Goal: Task Accomplishment & Management: Complete application form

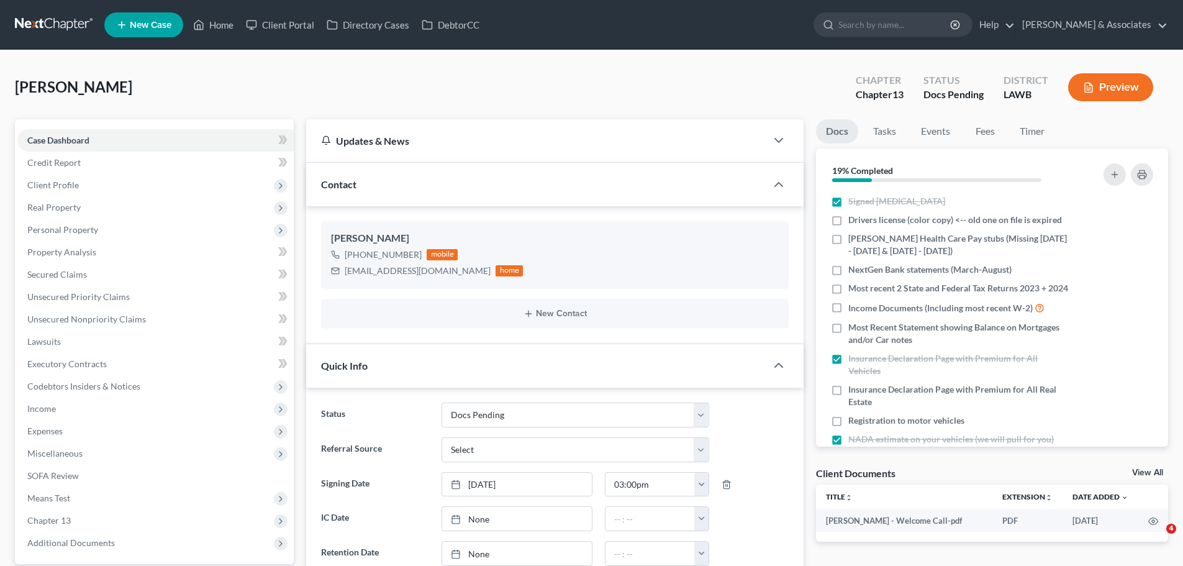
select select "6"
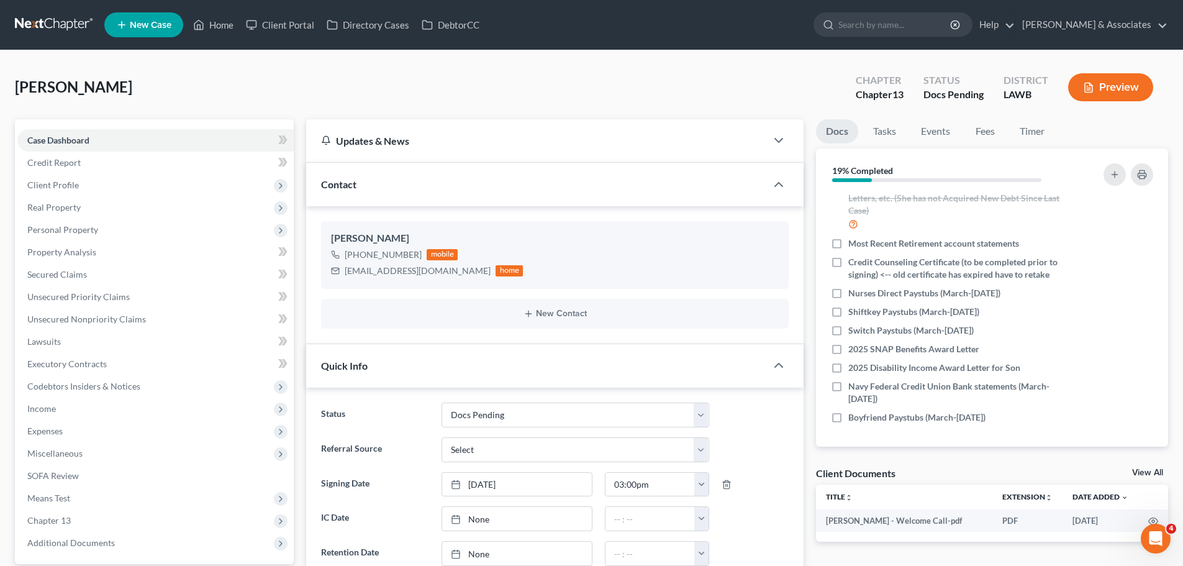
click at [643, 89] on div "Pratt, Raymona Upgraded Chapter Chapter 13 Status Docs Pending District LAWB Pr…" at bounding box center [591, 92] width 1153 height 54
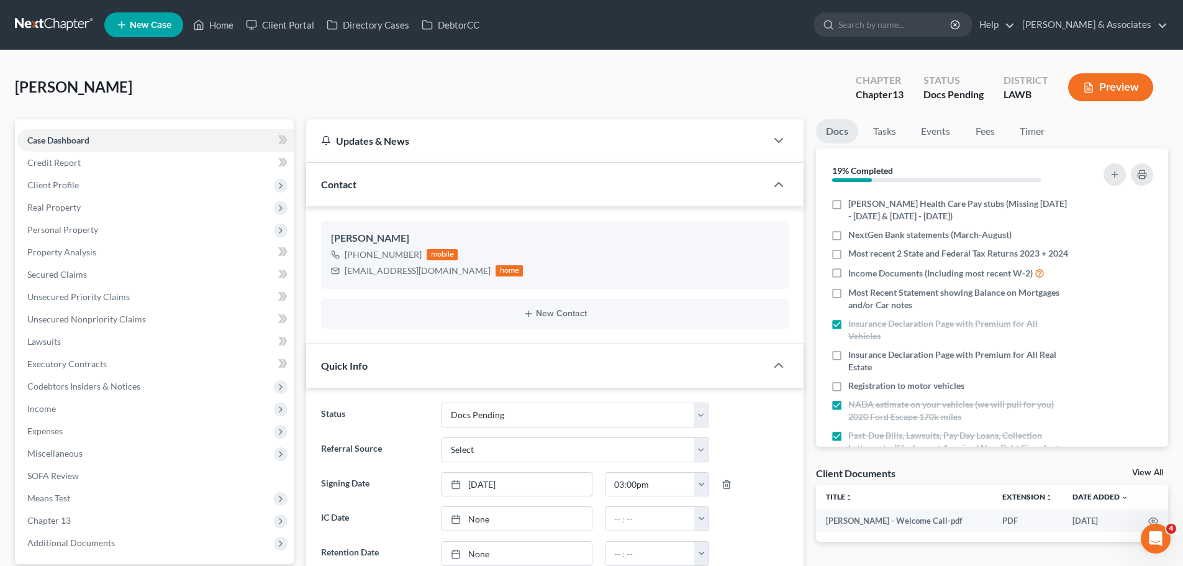
scroll to position [0, 0]
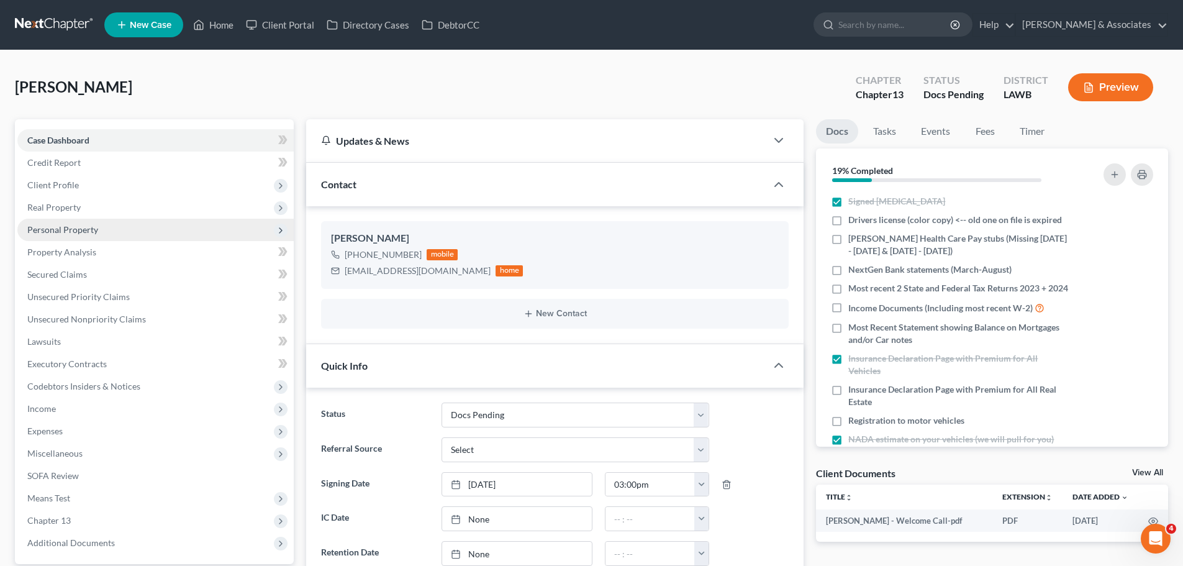
click at [68, 228] on span "Personal Property" at bounding box center [62, 229] width 71 height 11
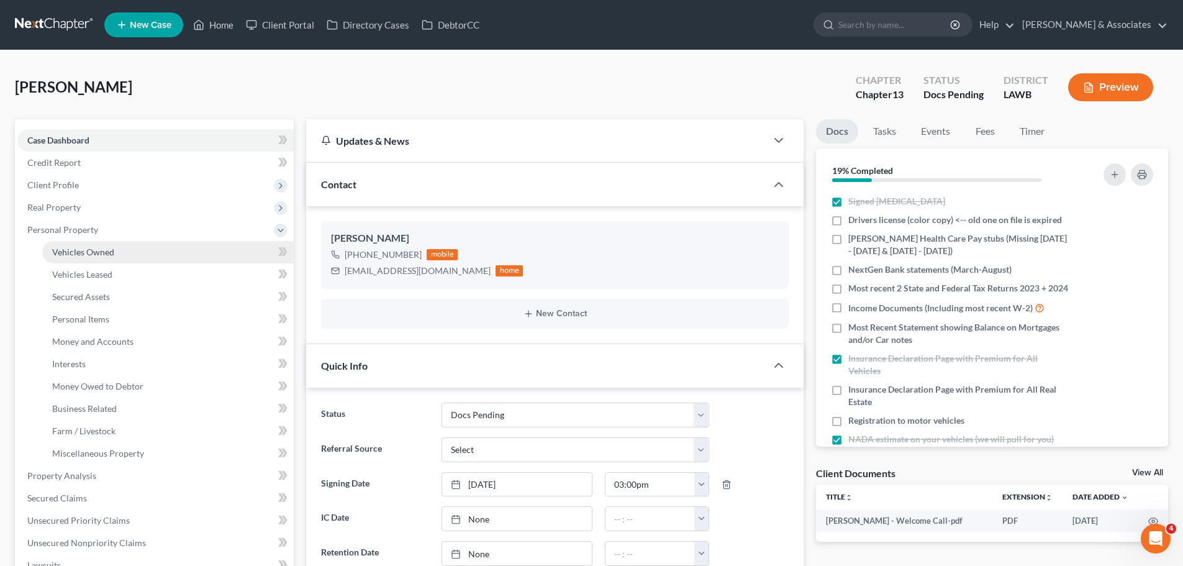
click at [75, 256] on span "Vehicles Owned" at bounding box center [83, 251] width 62 height 11
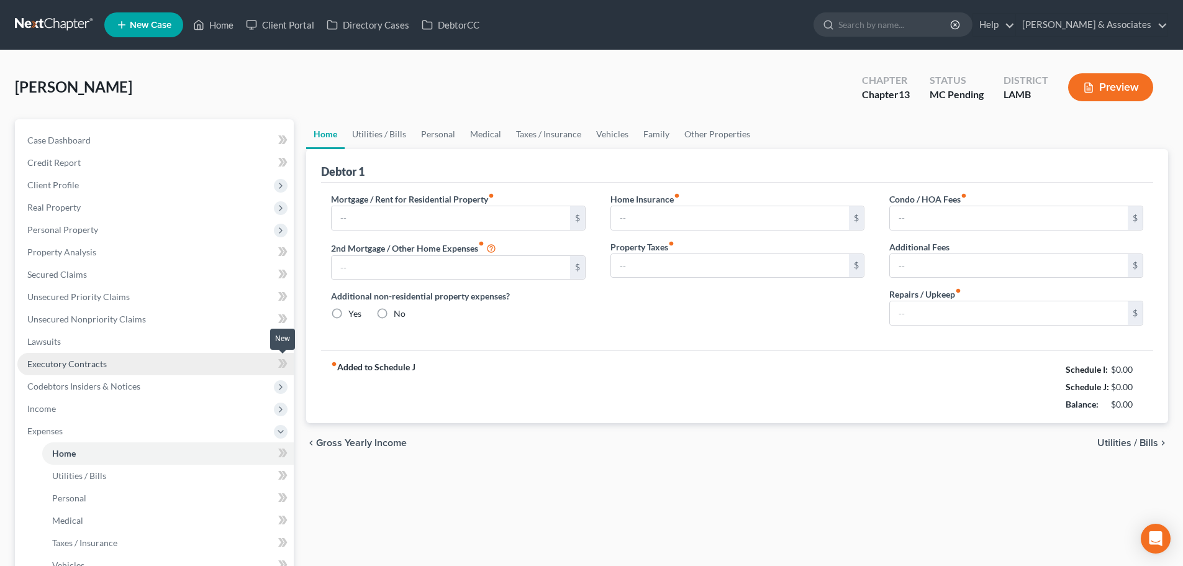
type input "0.00"
radio input "true"
type input "0.00"
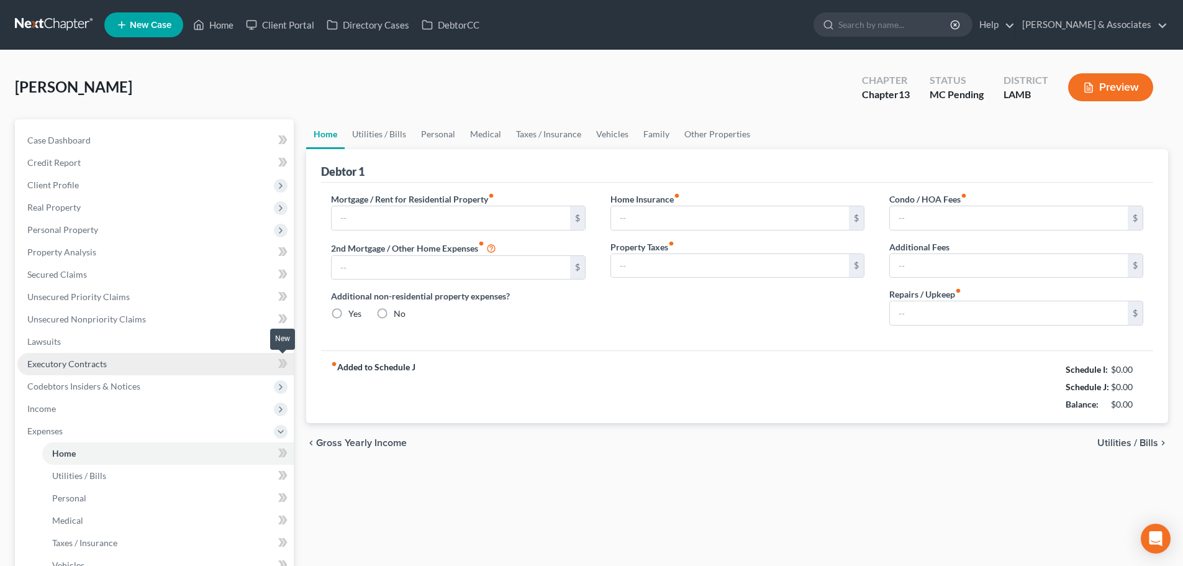
type input "0.00"
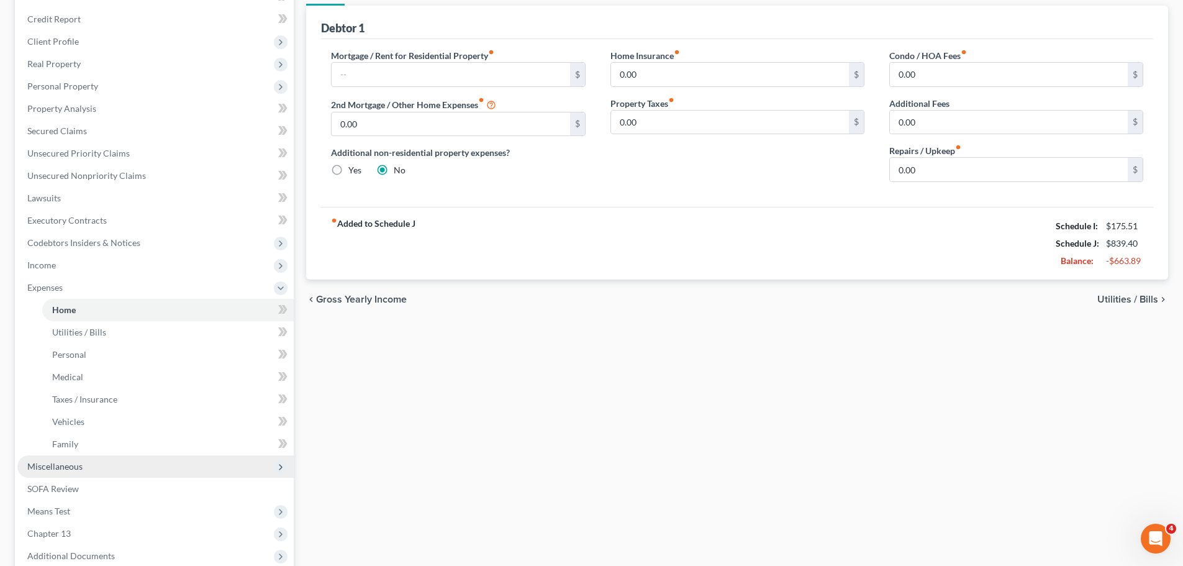
scroll to position [186, 0]
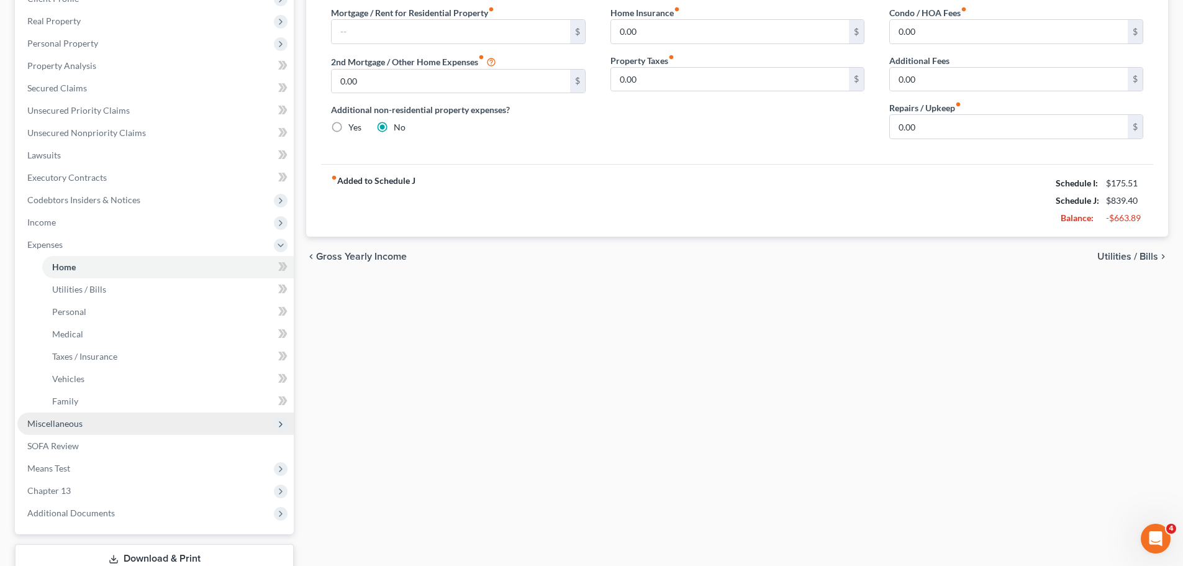
click at [109, 428] on span "Miscellaneous" at bounding box center [155, 423] width 276 height 22
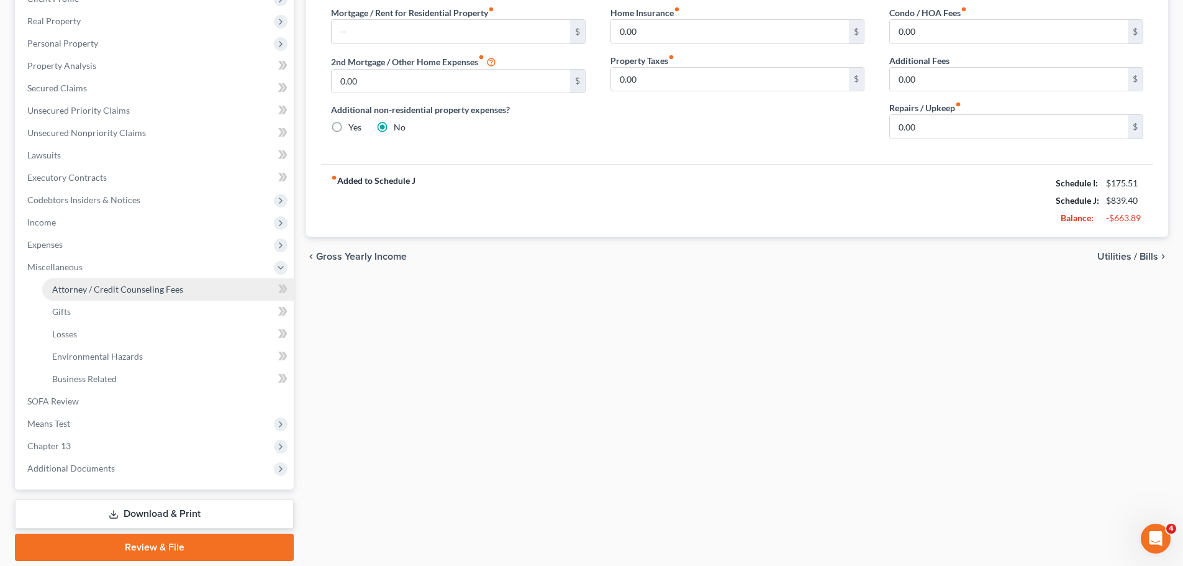
click at [109, 286] on span "Attorney / Credit Counseling Fees" at bounding box center [117, 289] width 131 height 11
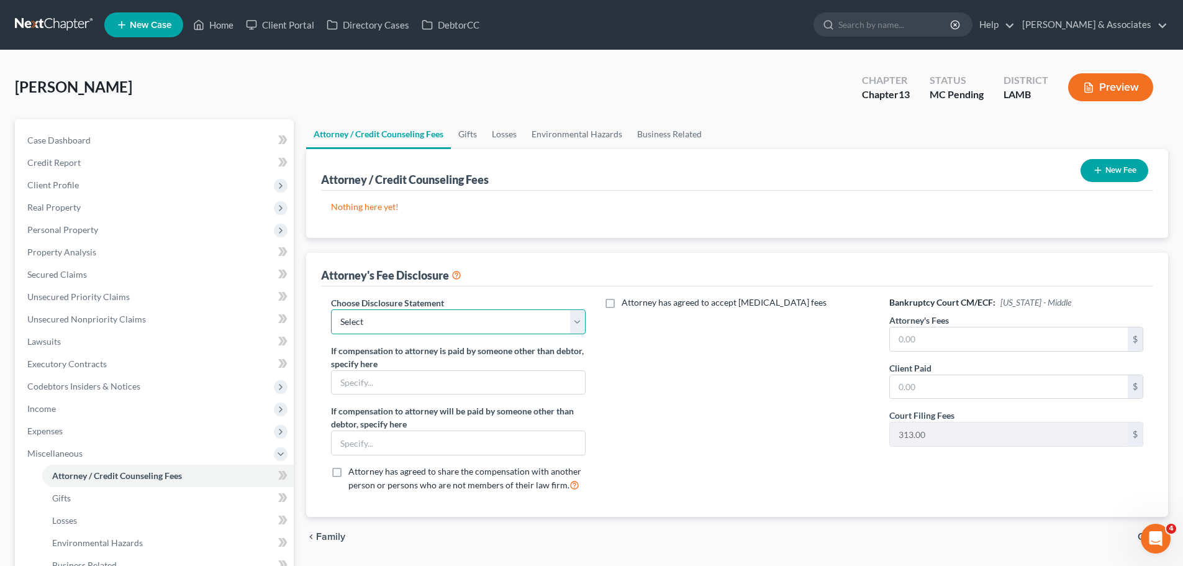
click at [466, 325] on select "Select LAWB 13 ALL CHECK NOT KOLWE LAWB 13 ONLY KOLWE TEST LAMB 13 LAMB 7 Ch 11…" at bounding box center [458, 321] width 254 height 25
select select "3"
click at [331, 309] on select "Select LAWB 13 ALL CHECK NOT KOLWE LAWB 13 ONLY KOLWE TEST LAMB 13 LAMB 7 Ch 11…" at bounding box center [458, 321] width 254 height 25
click at [938, 340] on input "text" at bounding box center [1009, 339] width 238 height 24
type input "4,800"
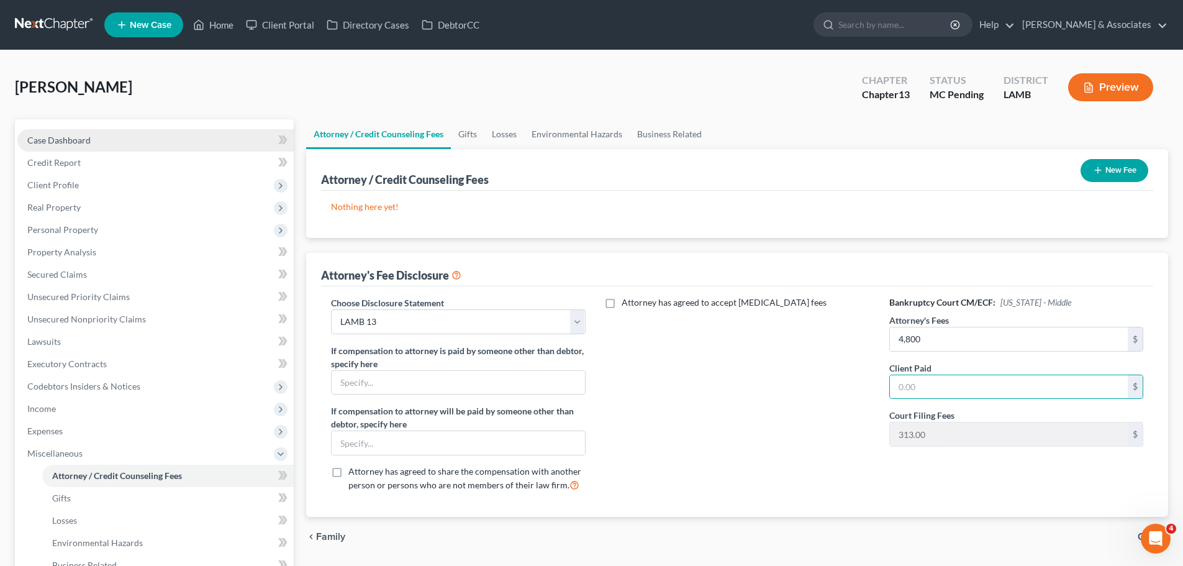
click at [19, 138] on link "Case Dashboard" at bounding box center [155, 140] width 276 height 22
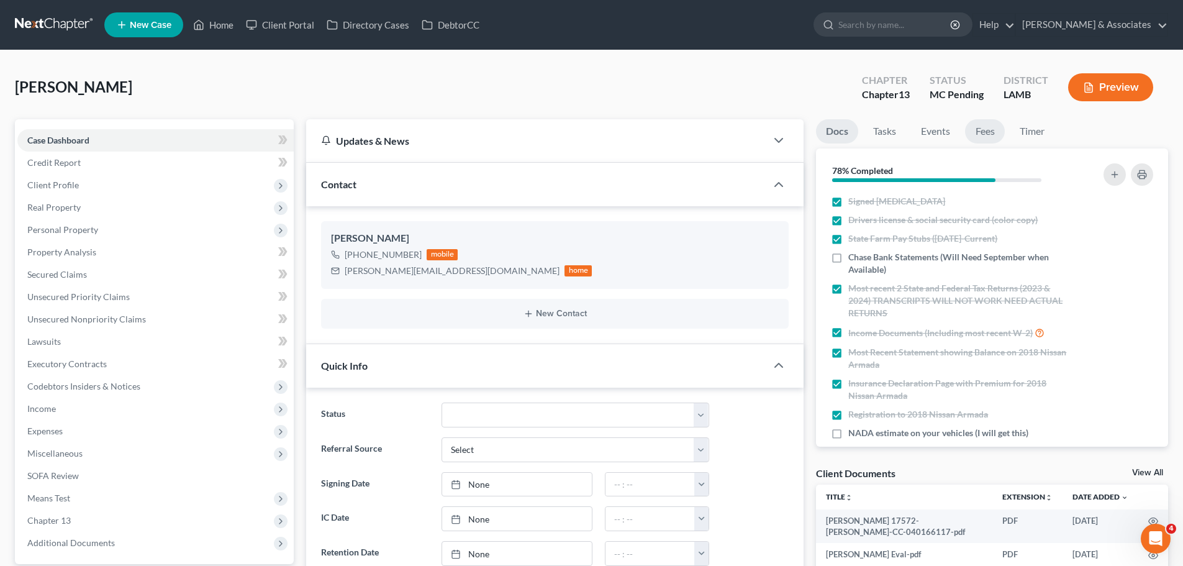
scroll to position [1059, 0]
click at [993, 133] on link "Fees" at bounding box center [985, 131] width 40 height 24
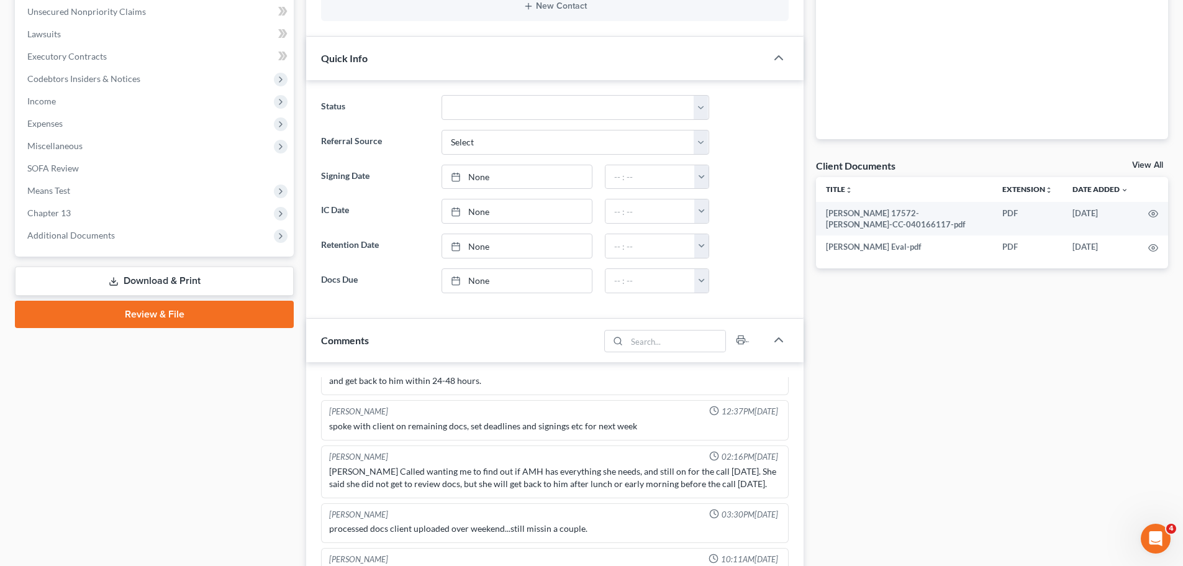
scroll to position [310, 0]
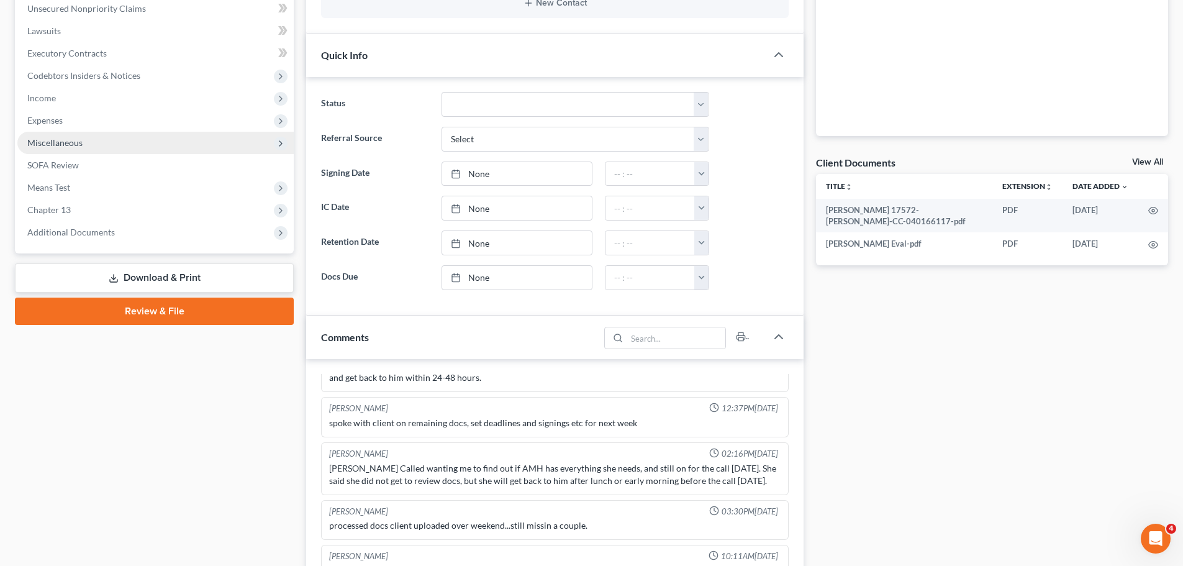
click at [45, 139] on span "Miscellaneous" at bounding box center [54, 142] width 55 height 11
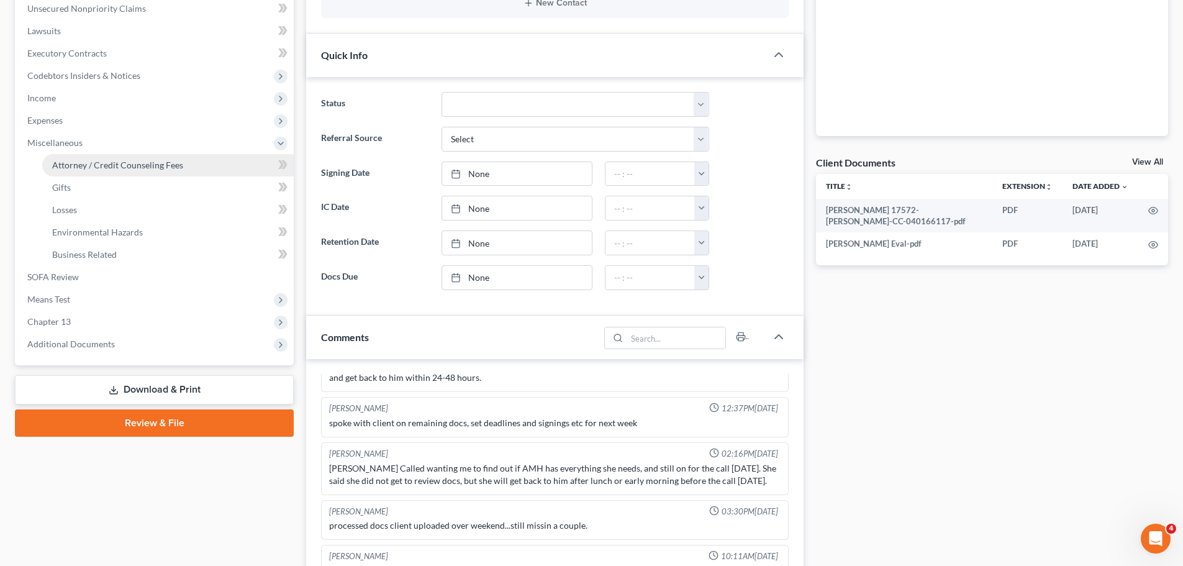
click at [106, 161] on span "Attorney / Credit Counseling Fees" at bounding box center [117, 165] width 131 height 11
select select "3"
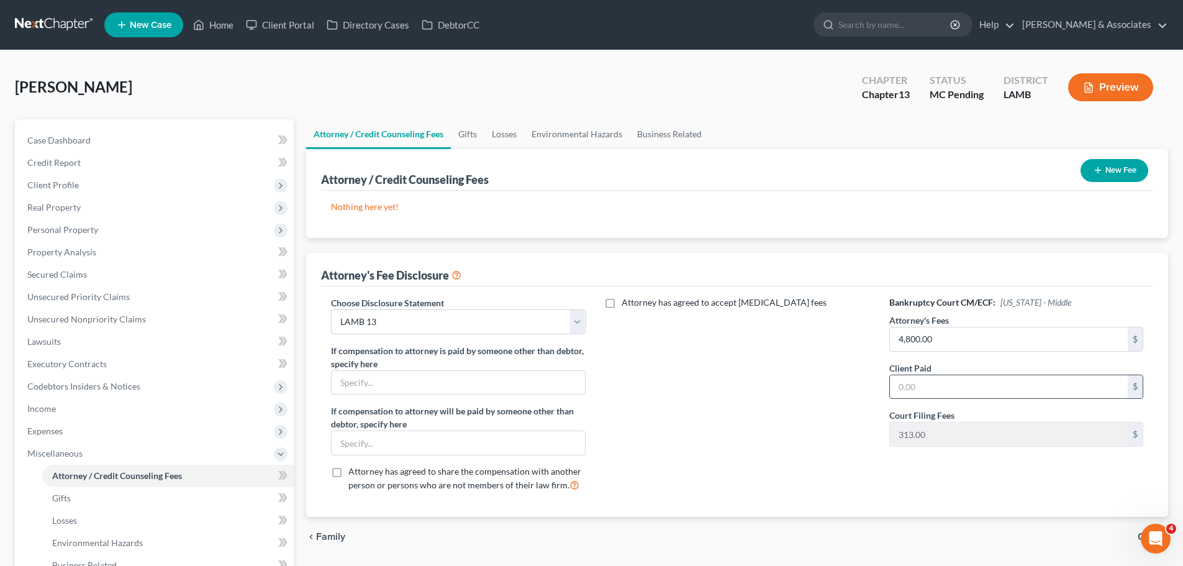
click at [941, 383] on input "text" at bounding box center [1009, 387] width 238 height 24
type input "2,500"
click at [1107, 166] on button "New Fee" at bounding box center [1114, 170] width 68 height 23
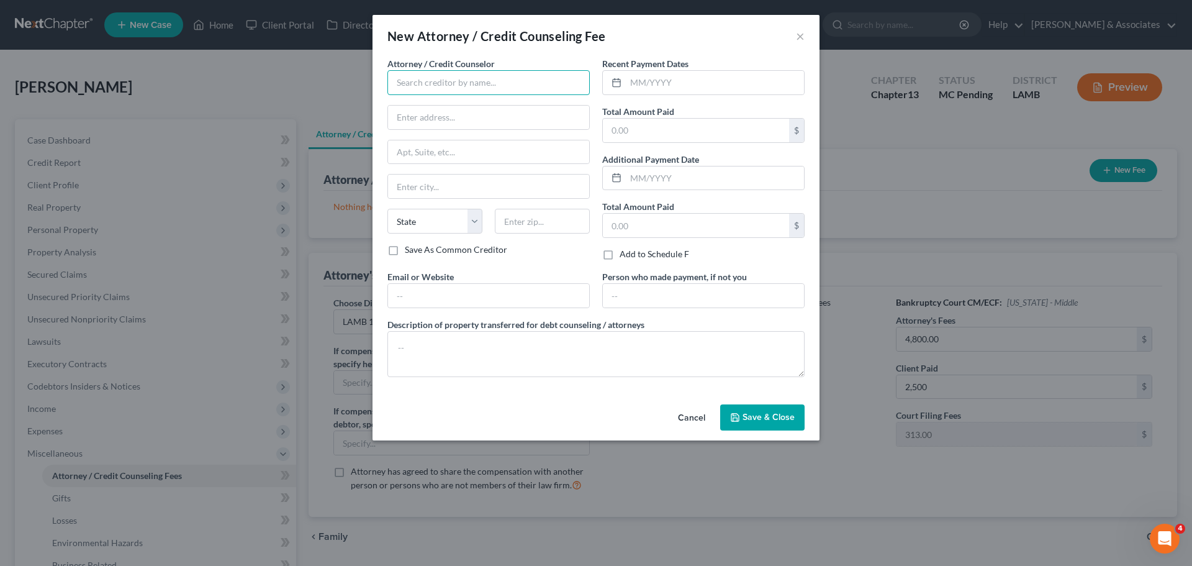
click at [463, 76] on input "text" at bounding box center [488, 82] width 202 height 25
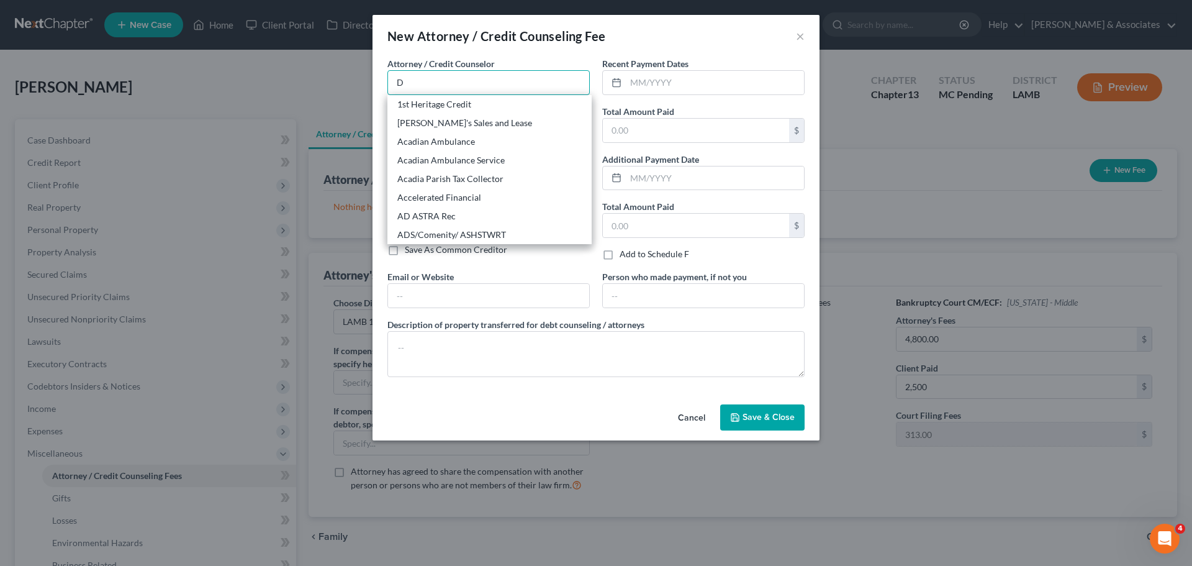
drag, startPoint x: 463, startPoint y: 76, endPoint x: 576, endPoint y: 77, distance: 113.0
click at [576, 77] on input "D" at bounding box center [488, 82] width 202 height 25
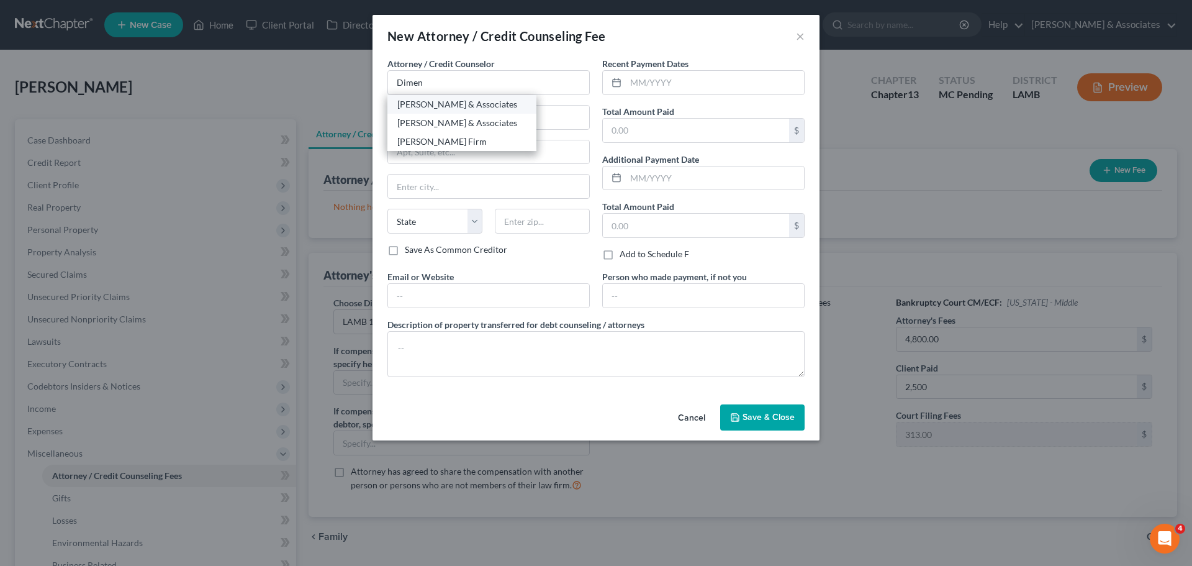
click at [428, 102] on div "[PERSON_NAME] & Associates" at bounding box center [461, 104] width 129 height 12
type input "[PERSON_NAME] & Associates"
type input "2644 S. Sherwood Forest Blvd."
type input "Baton Rouge"
select select "19"
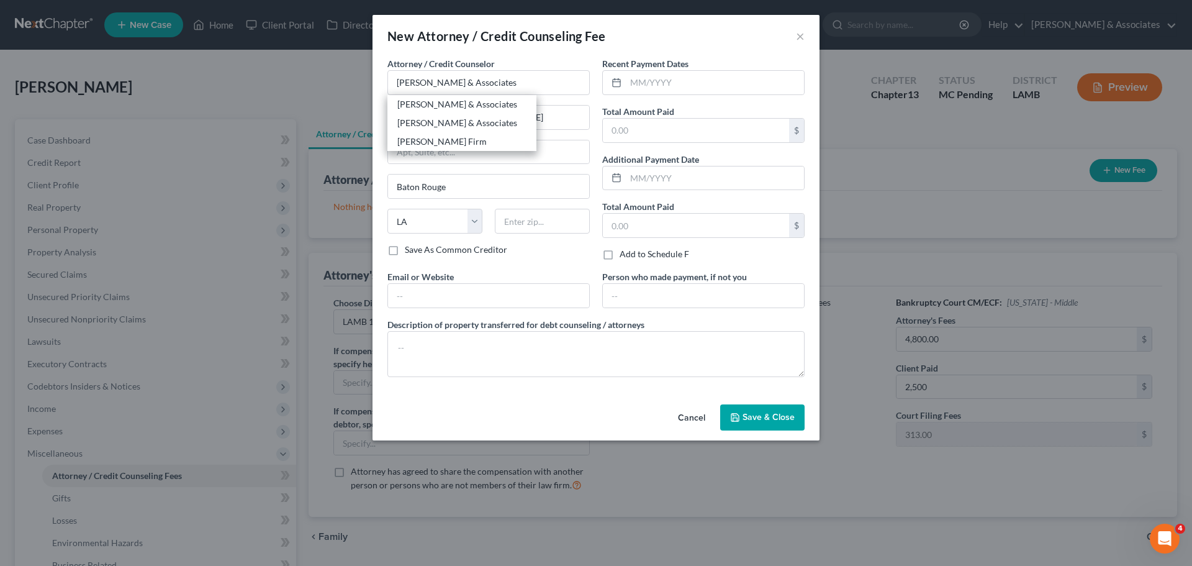
type input "70816"
click at [662, 76] on input "text" at bounding box center [715, 83] width 178 height 24
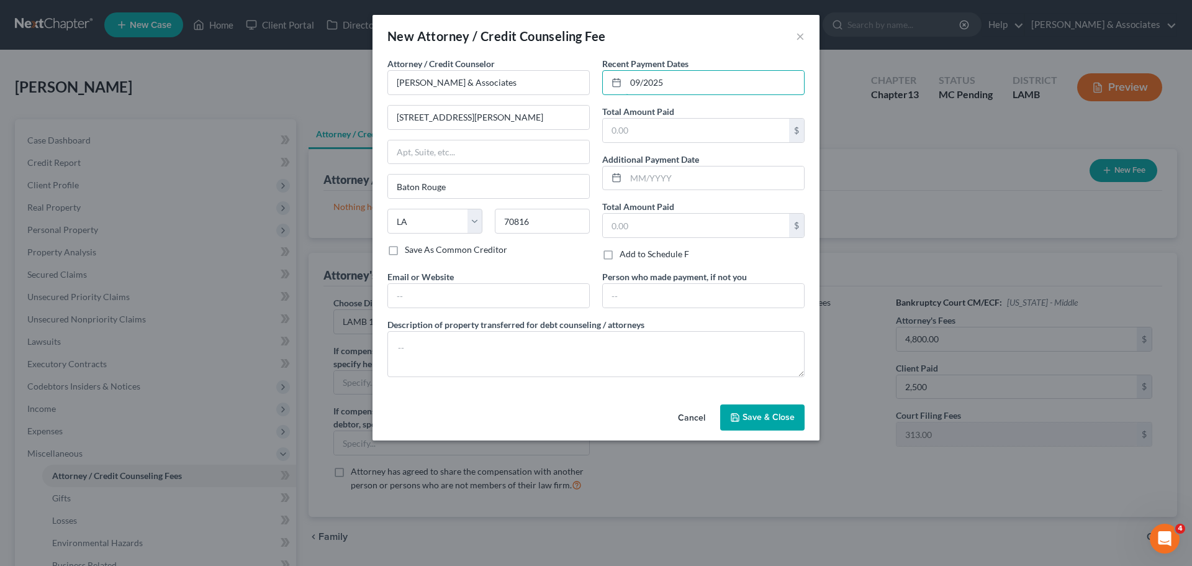
type input "09/2025"
type input "2,500"
click at [772, 418] on span "Save & Close" at bounding box center [769, 417] width 52 height 11
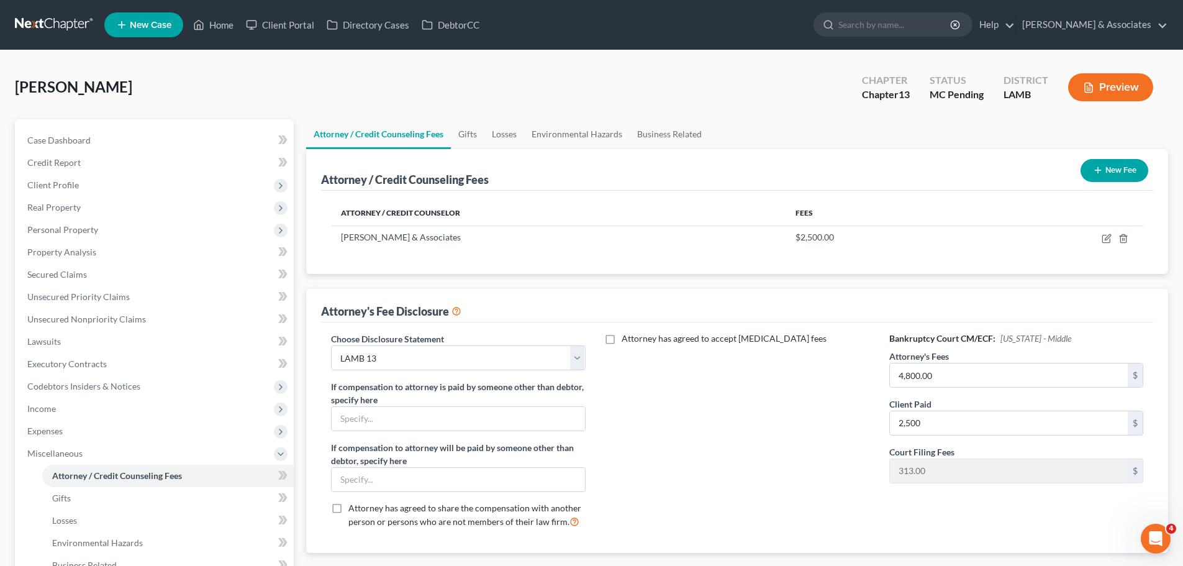
click at [1113, 174] on button "New Fee" at bounding box center [1114, 170] width 68 height 23
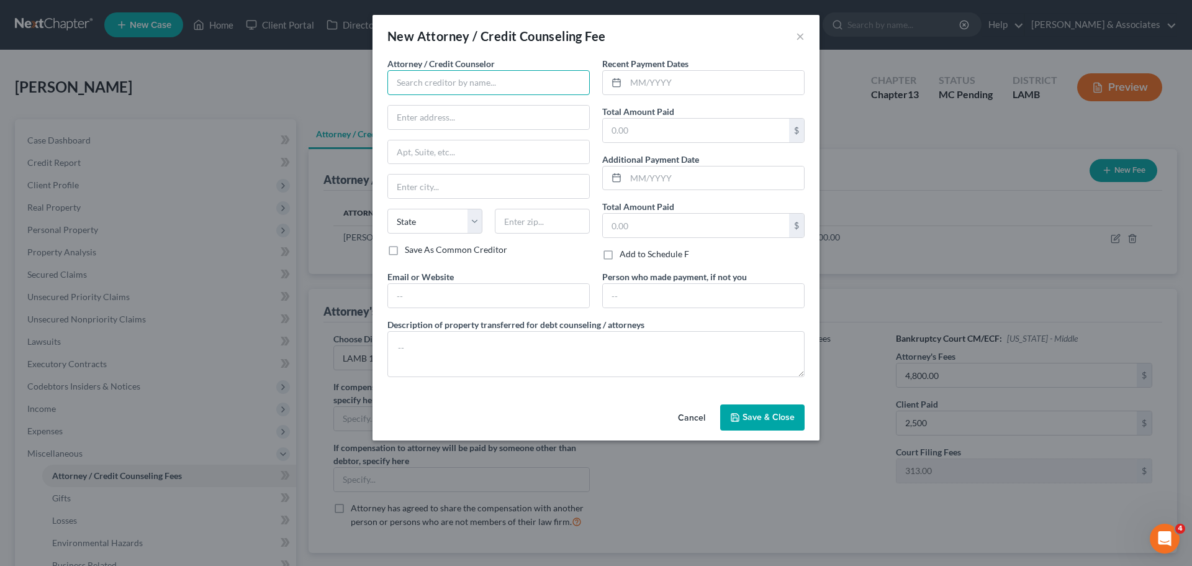
click at [473, 74] on input "text" at bounding box center [488, 82] width 202 height 25
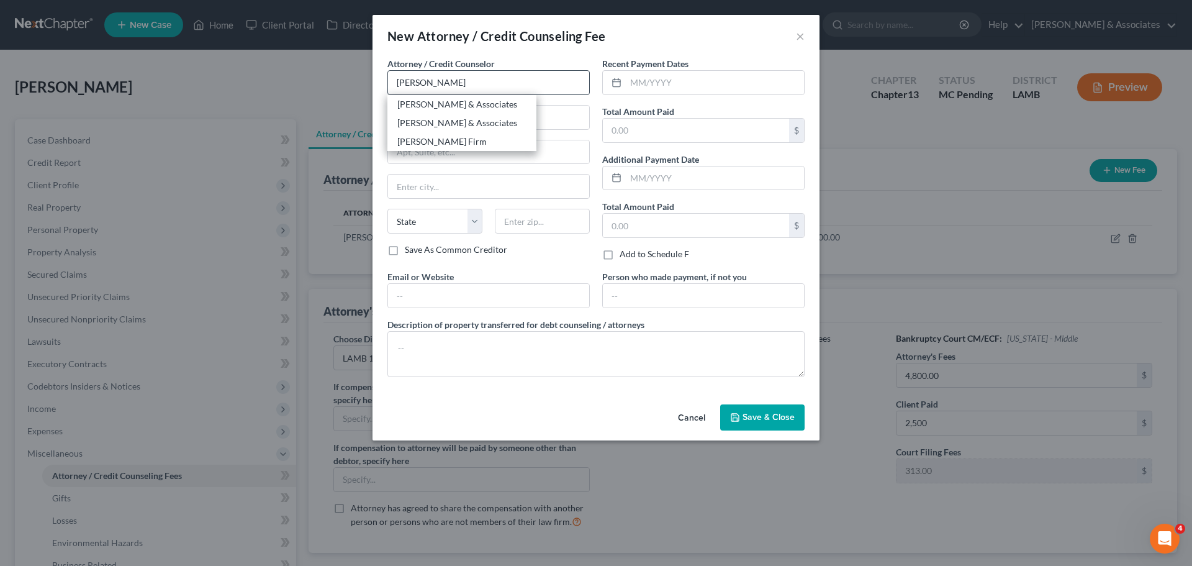
drag, startPoint x: 452, startPoint y: 94, endPoint x: 482, endPoint y: 87, distance: 30.6
click at [445, 103] on div "[PERSON_NAME] & Associates" at bounding box center [461, 104] width 129 height 12
type input "[PERSON_NAME] & Associates"
type input "2644 S. Sherwood Forest Blvd."
type input "Baton Rouge"
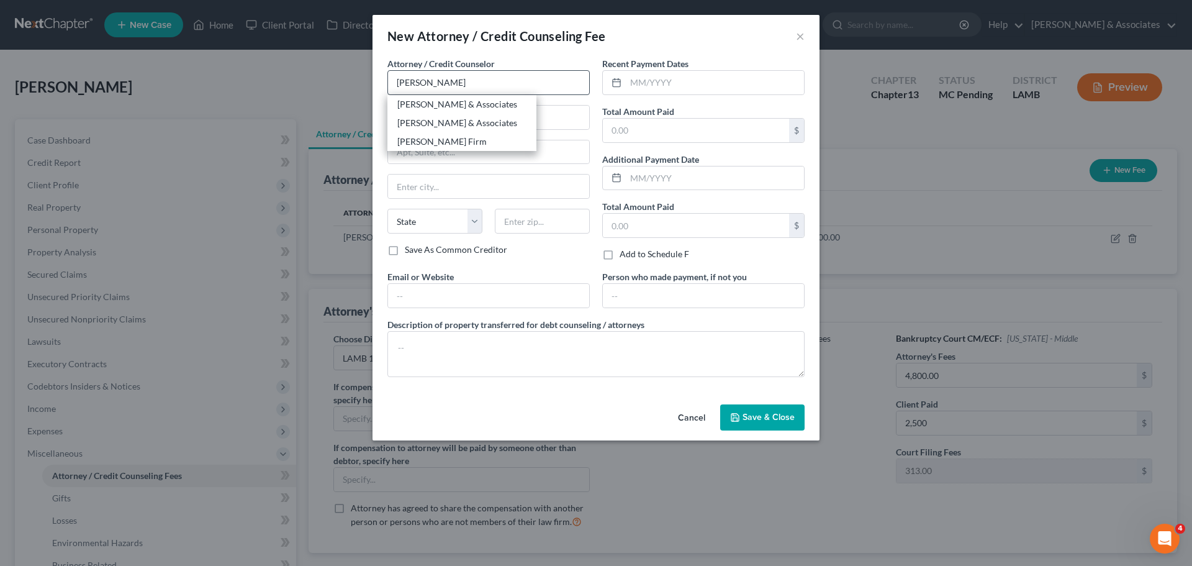
select select "19"
type input "70816"
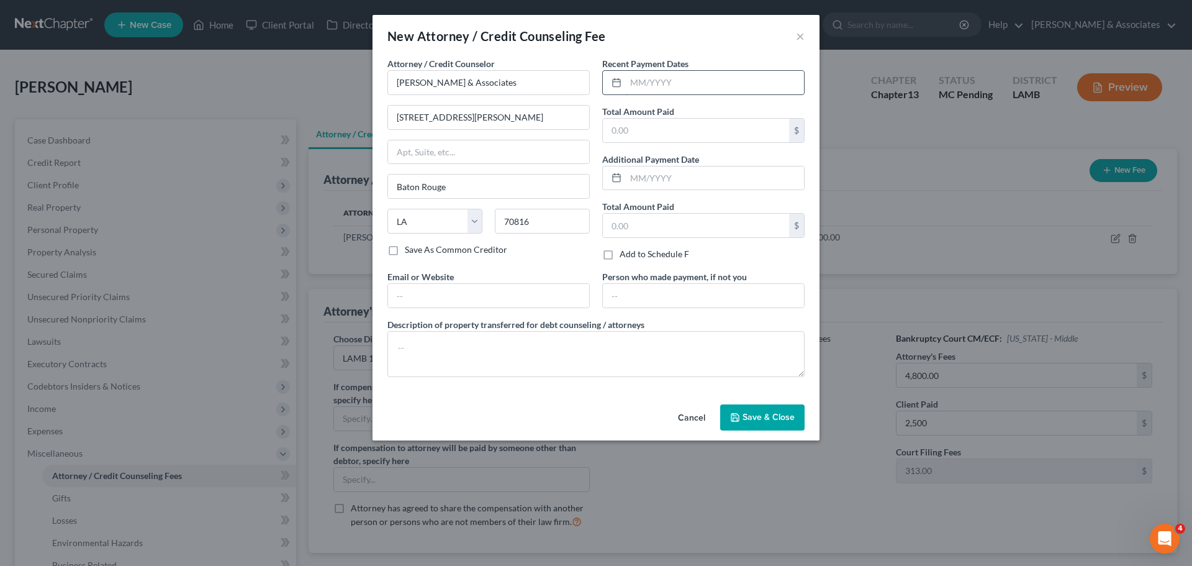
click at [705, 75] on input "text" at bounding box center [715, 83] width 178 height 24
type input "09/2025"
type input "500"
click at [615, 348] on textarea at bounding box center [595, 354] width 417 height 46
type textarea "c"
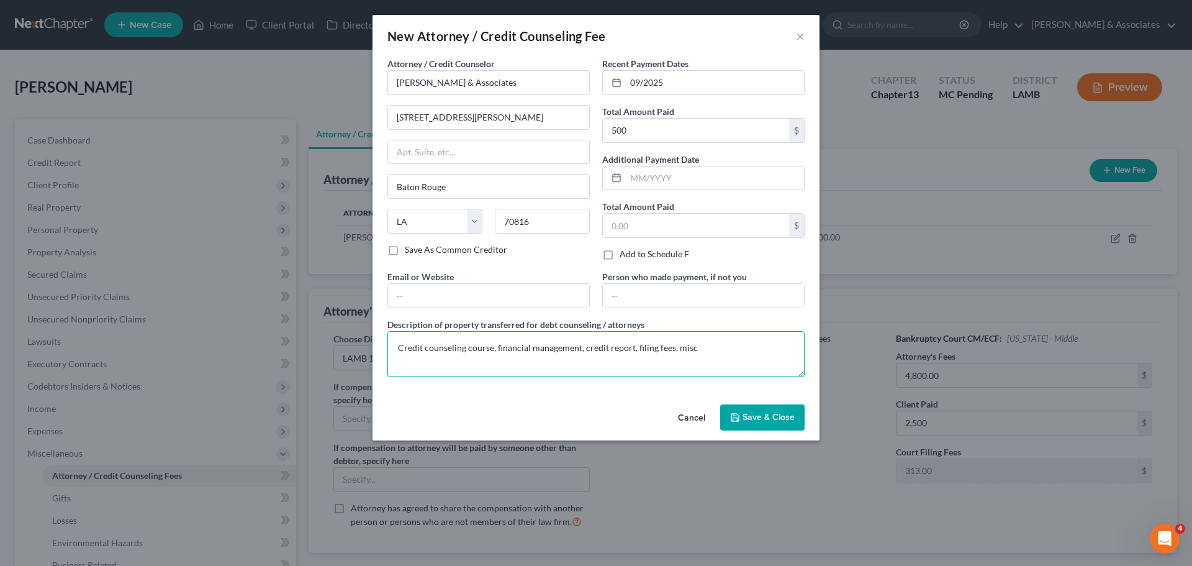
type textarea "Credit counseling course, financial management, credit report, filing fees, misc"
click at [769, 430] on div "Cancel Save & Close" at bounding box center [596, 419] width 447 height 41
click at [777, 422] on span "Save & Close" at bounding box center [769, 417] width 52 height 11
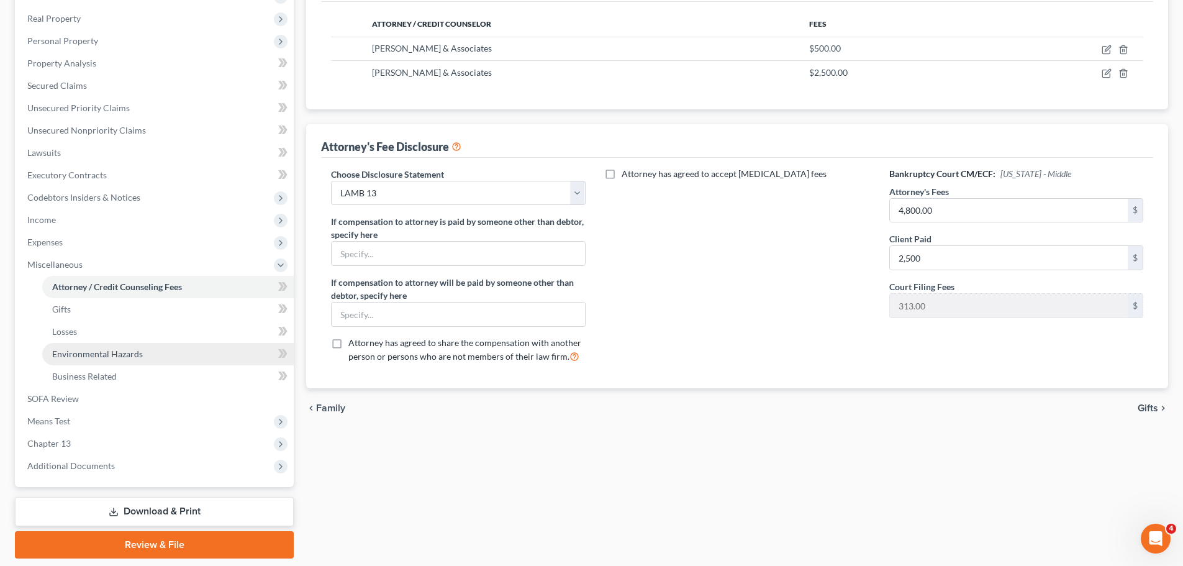
scroll to position [166, 0]
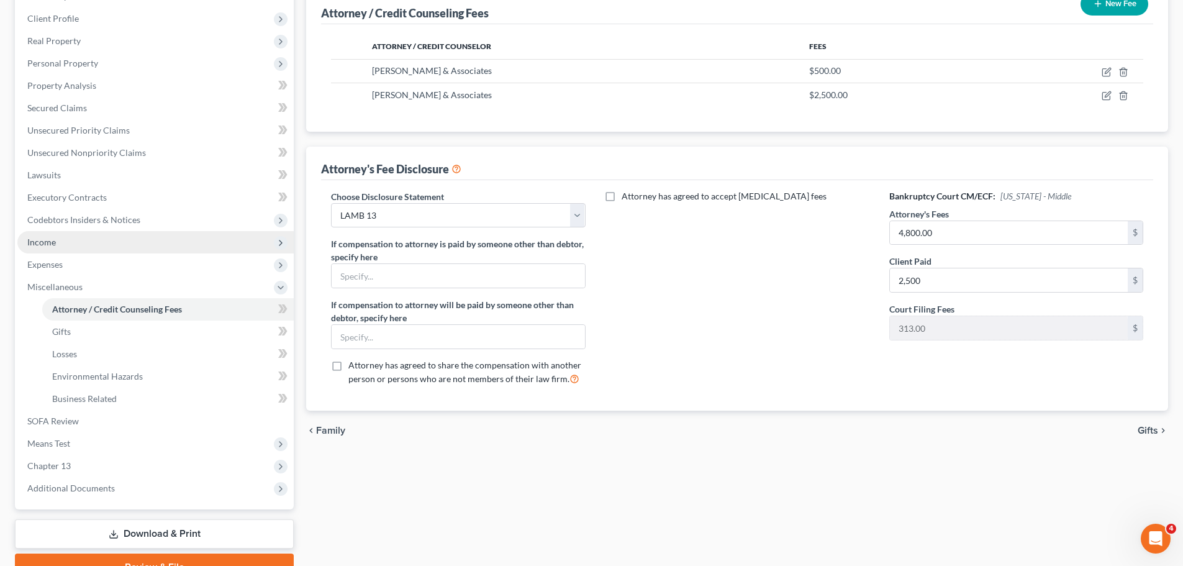
click at [76, 240] on span "Income" at bounding box center [155, 242] width 276 height 22
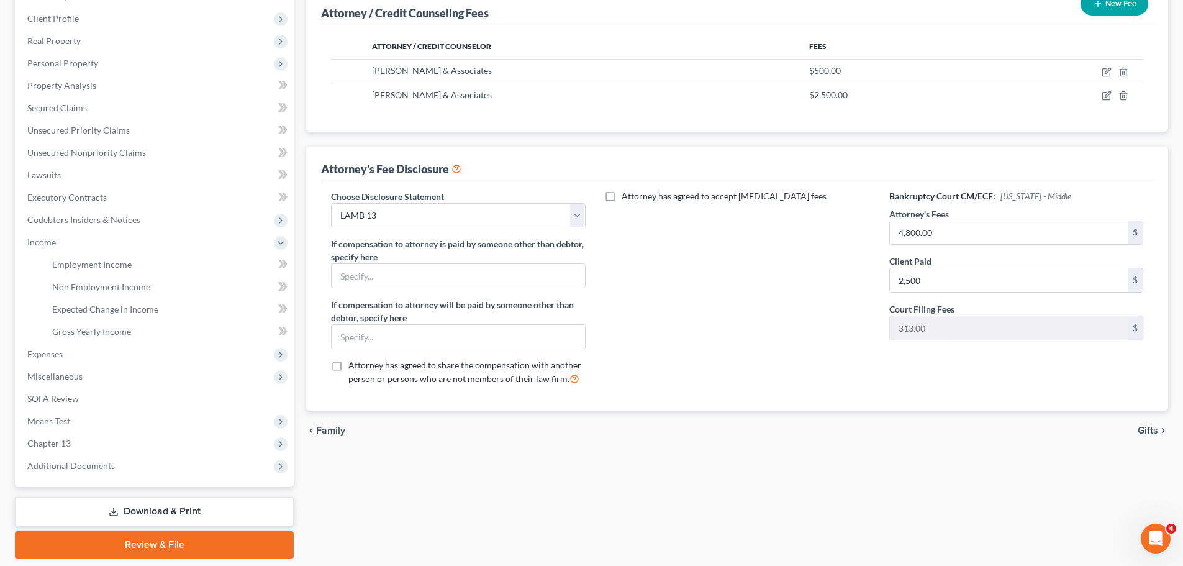
click at [574, 481] on div "Attorney / Credit Counseling Fees Gifts Losses Environmental Hazards Business R…" at bounding box center [737, 255] width 874 height 605
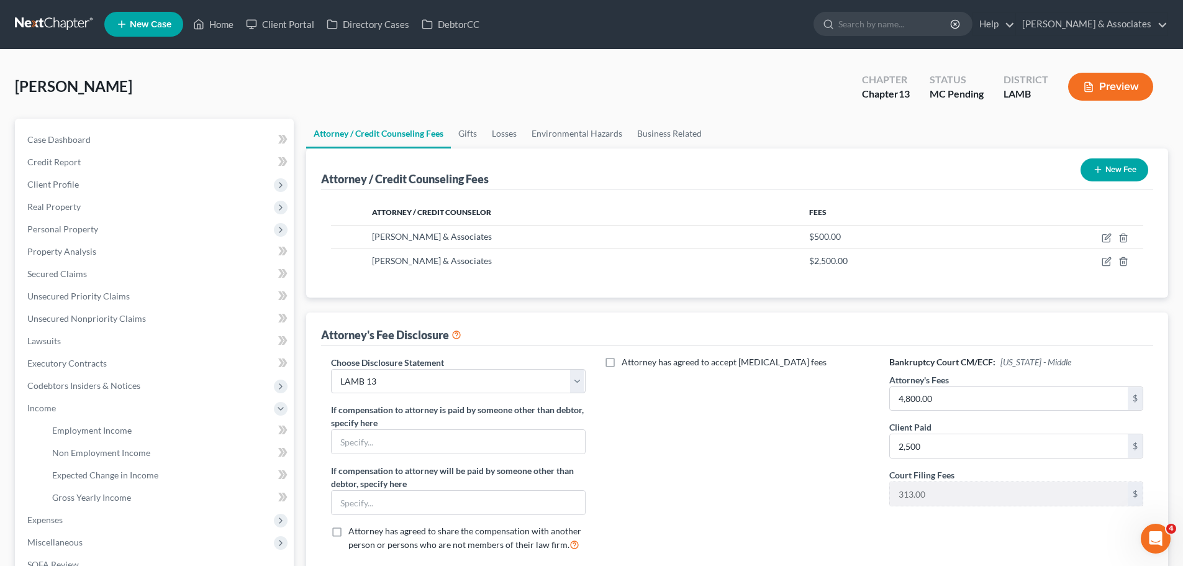
scroll to position [0, 0]
click at [66, 427] on span "Employment Income" at bounding box center [91, 430] width 79 height 11
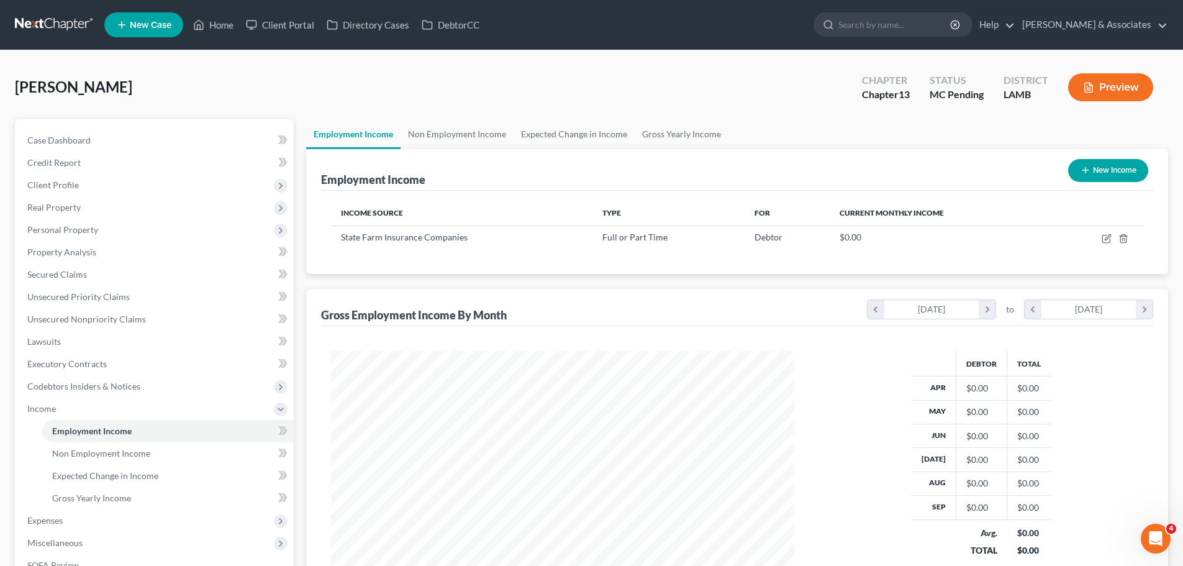
scroll to position [232, 488]
click at [458, 132] on link "Non Employment Income" at bounding box center [456, 134] width 113 height 30
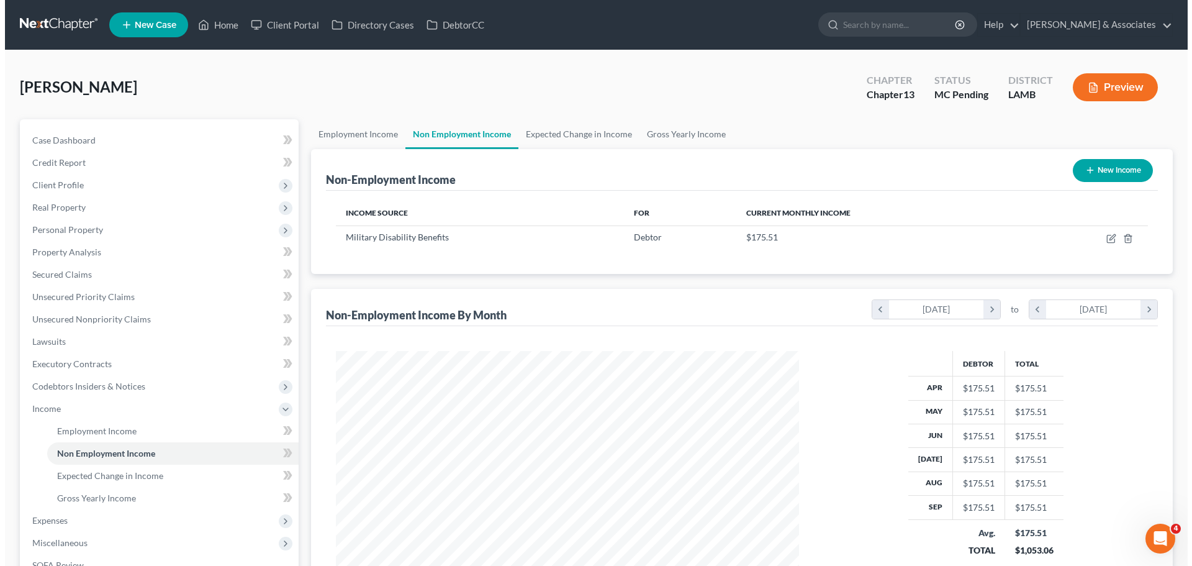
scroll to position [232, 488]
click at [1097, 168] on button "New Income" at bounding box center [1108, 170] width 80 height 23
select select "0"
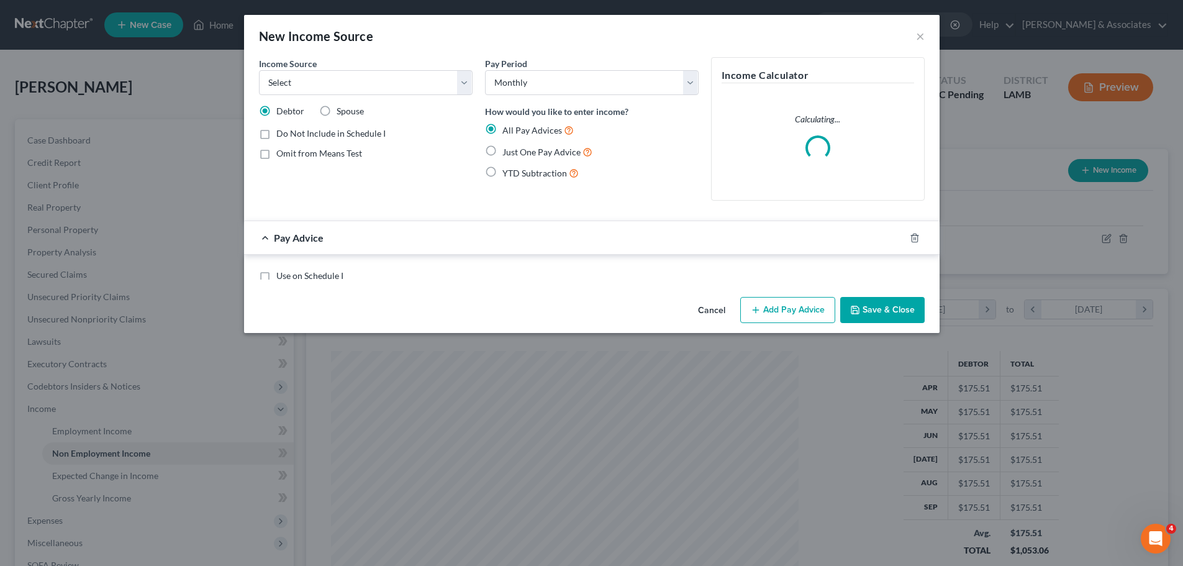
scroll to position [233, 492]
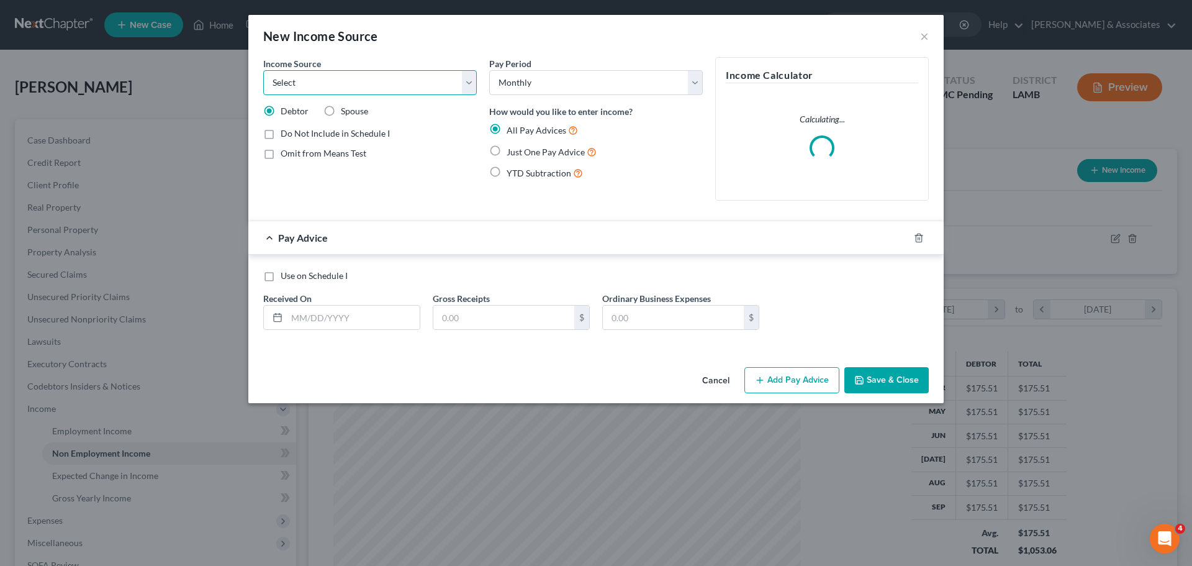
click at [308, 93] on select "Select Unemployment Disability (from employer) Pension Retirement Social Securi…" at bounding box center [370, 82] width 214 height 25
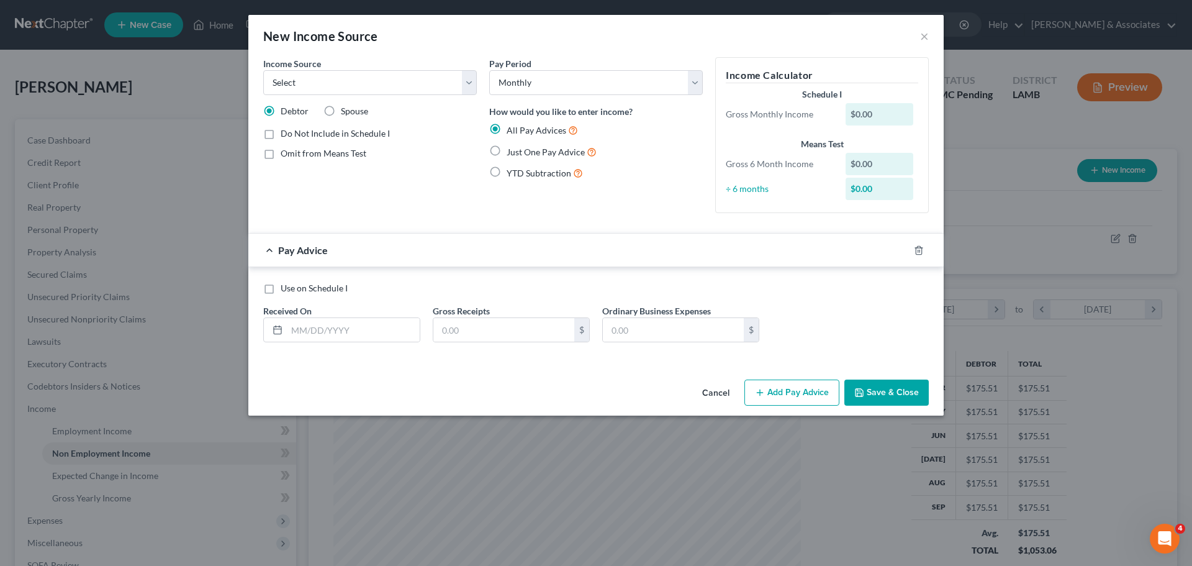
click at [919, 26] on div "New Income Source ×" at bounding box center [595, 36] width 695 height 42
click at [921, 34] on button "×" at bounding box center [924, 36] width 9 height 15
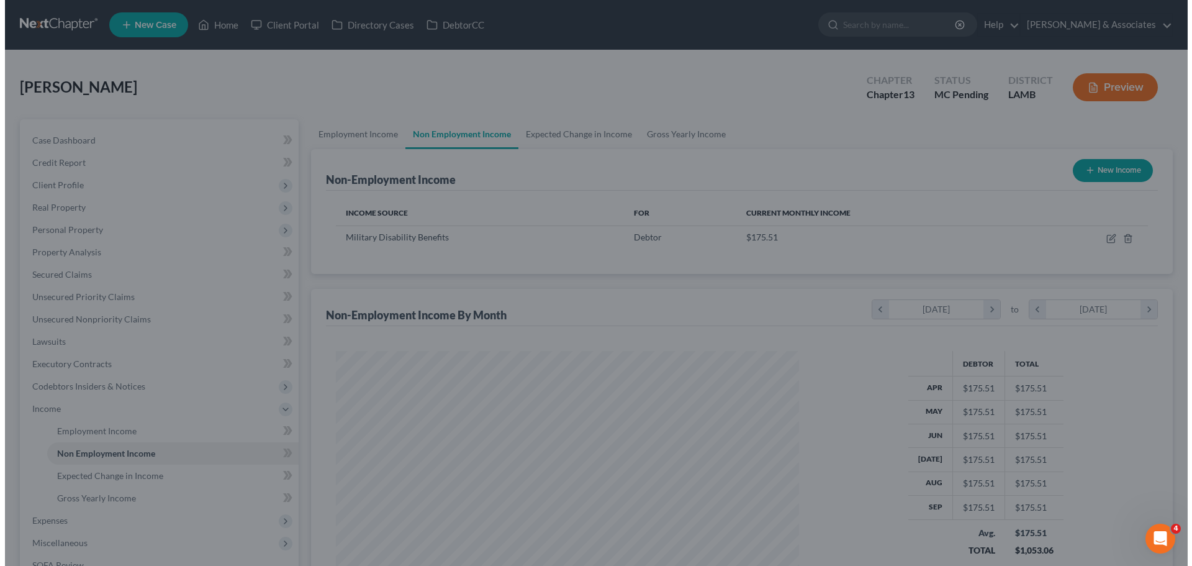
scroll to position [620631, 620374]
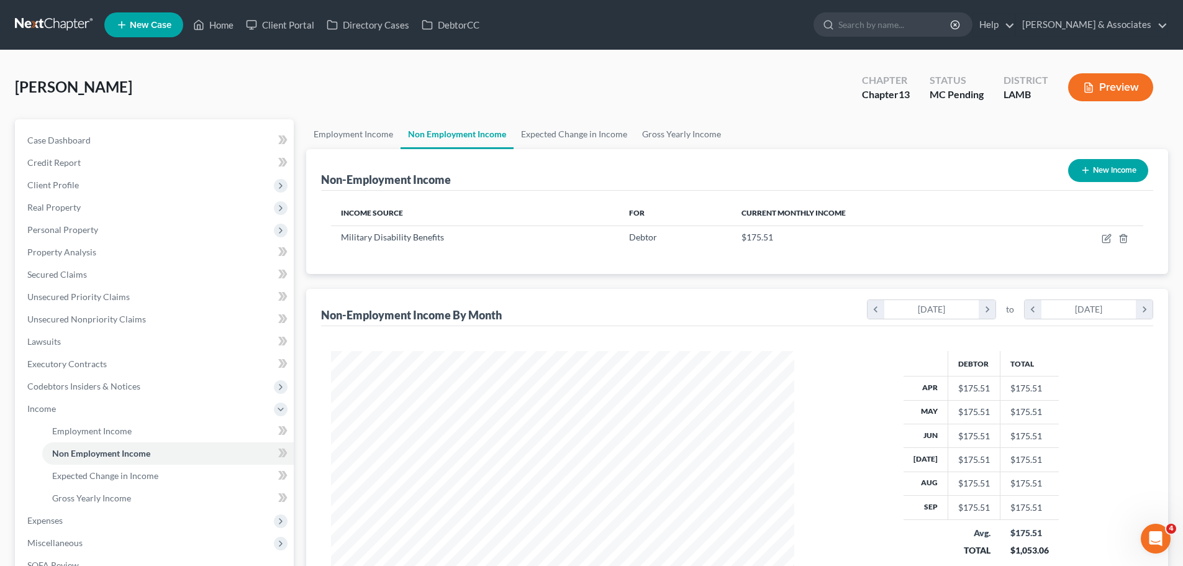
click at [1119, 170] on button "New Income" at bounding box center [1108, 170] width 80 height 23
select select "0"
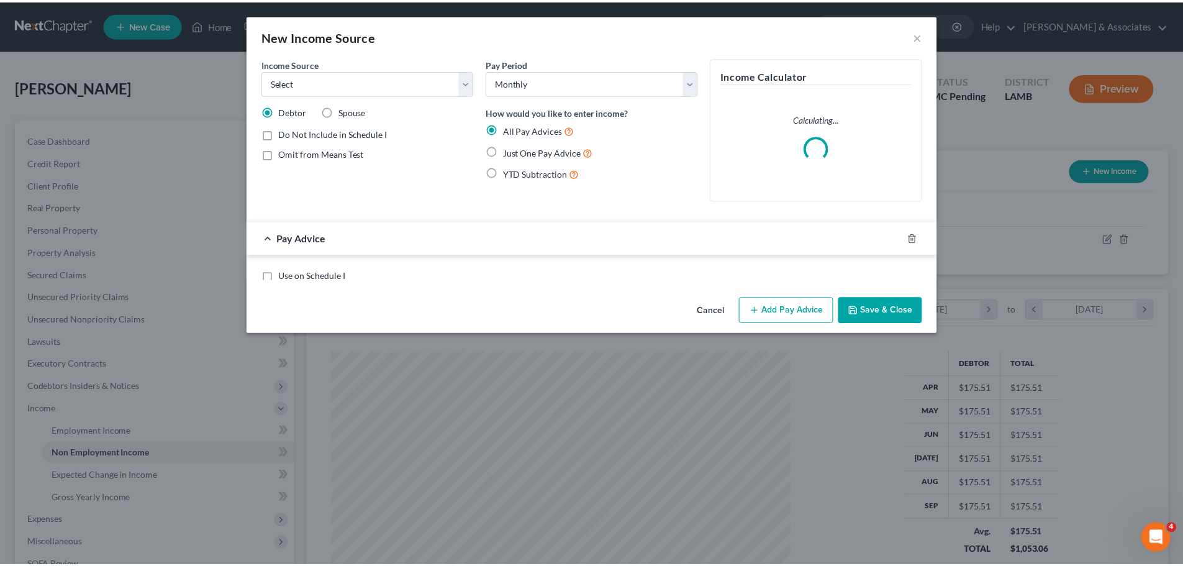
scroll to position [233, 492]
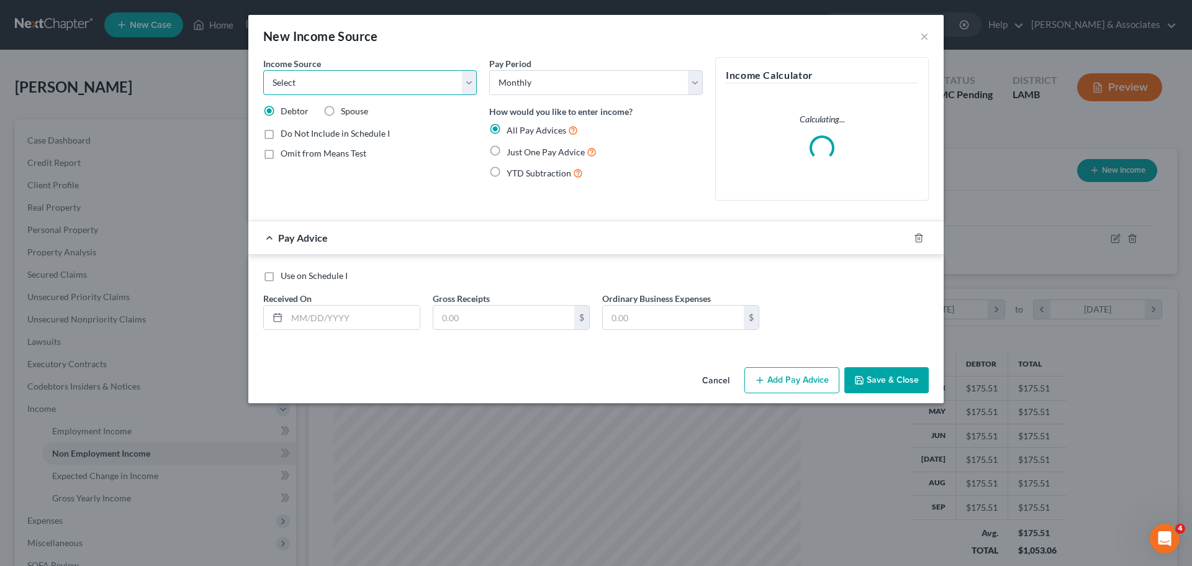
click at [350, 86] on select "Select Unemployment Disability (from employer) Pension Retirement Social Securi…" at bounding box center [370, 82] width 214 height 25
select select "8"
click at [263, 70] on select "Select Unemployment Disability (from employer) Pension Retirement Social Securi…" at bounding box center [370, 82] width 214 height 25
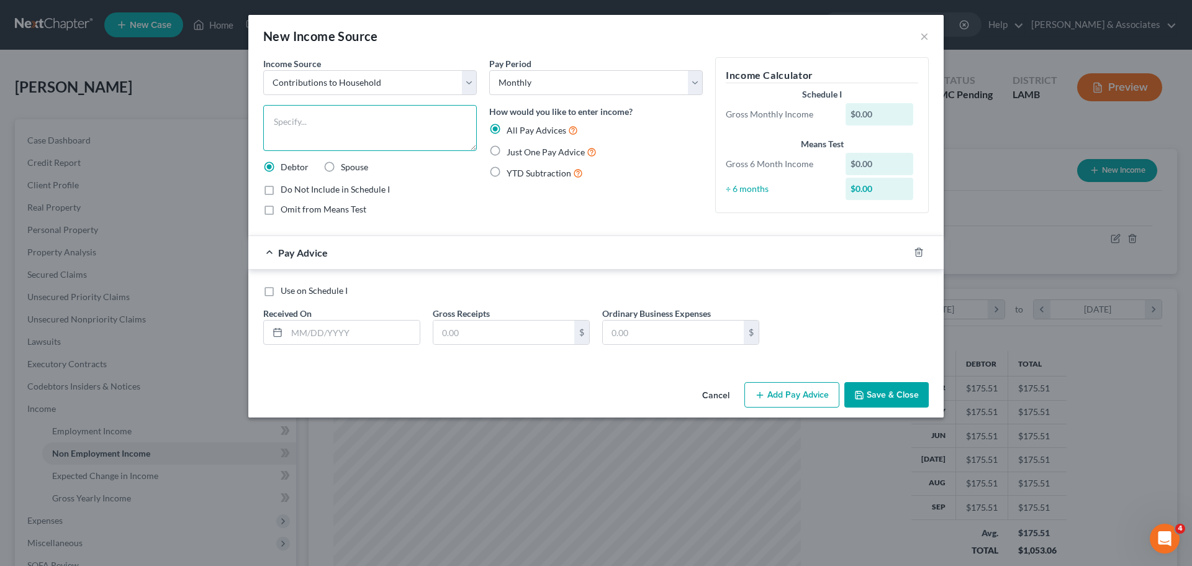
click at [348, 132] on textarea at bounding box center [370, 128] width 214 height 46
type textarea "Fiance's Income"
click at [919, 251] on icon "button" at bounding box center [919, 252] width 10 height 10
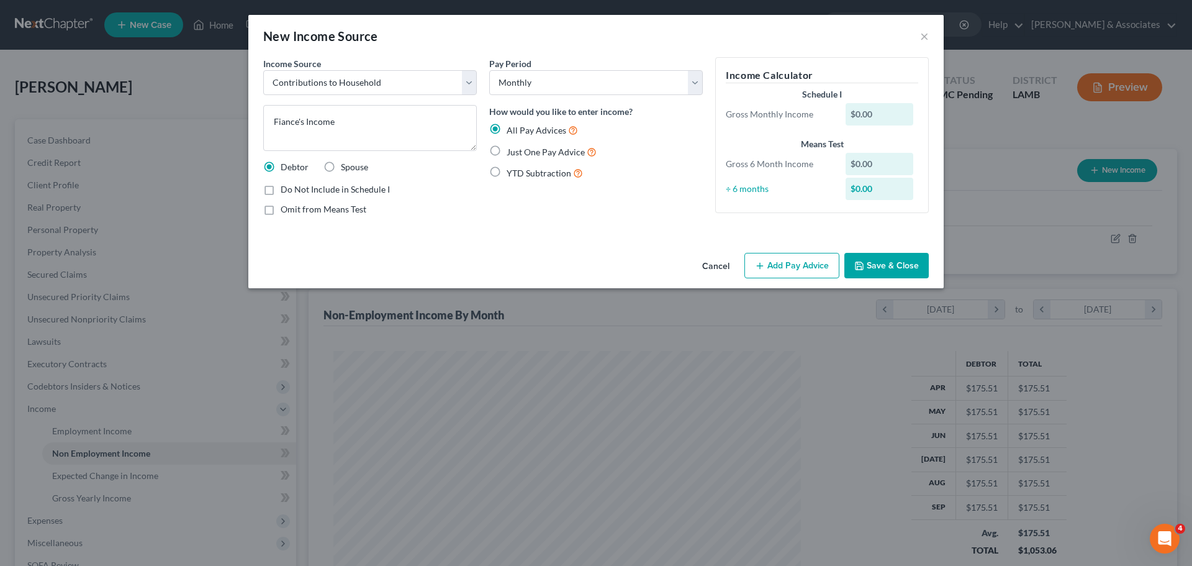
click at [870, 266] on button "Save & Close" at bounding box center [886, 266] width 84 height 26
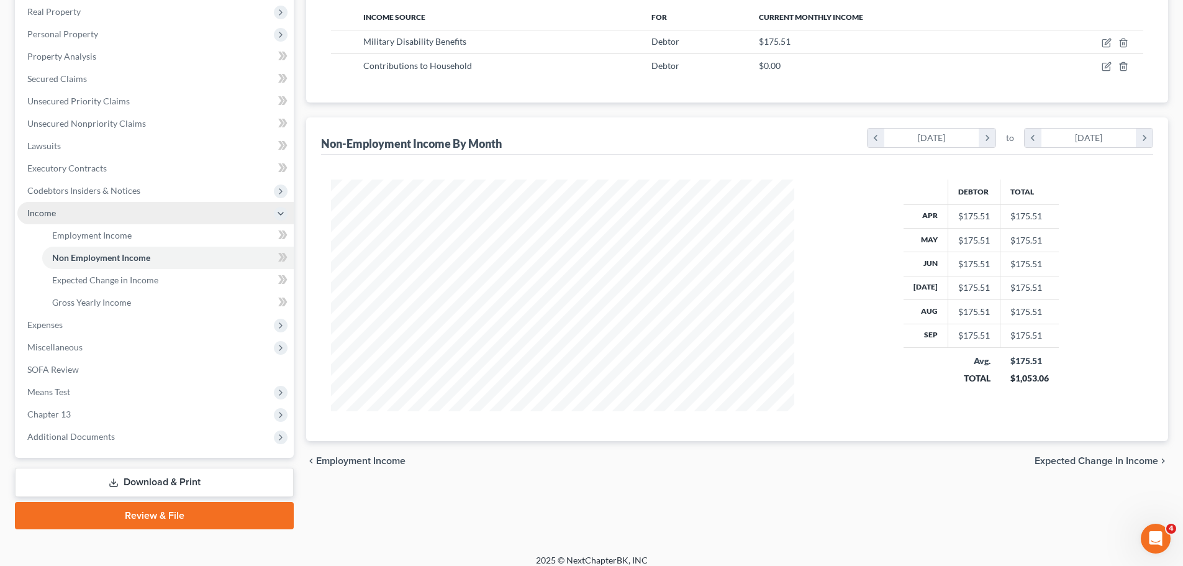
scroll to position [206, 0]
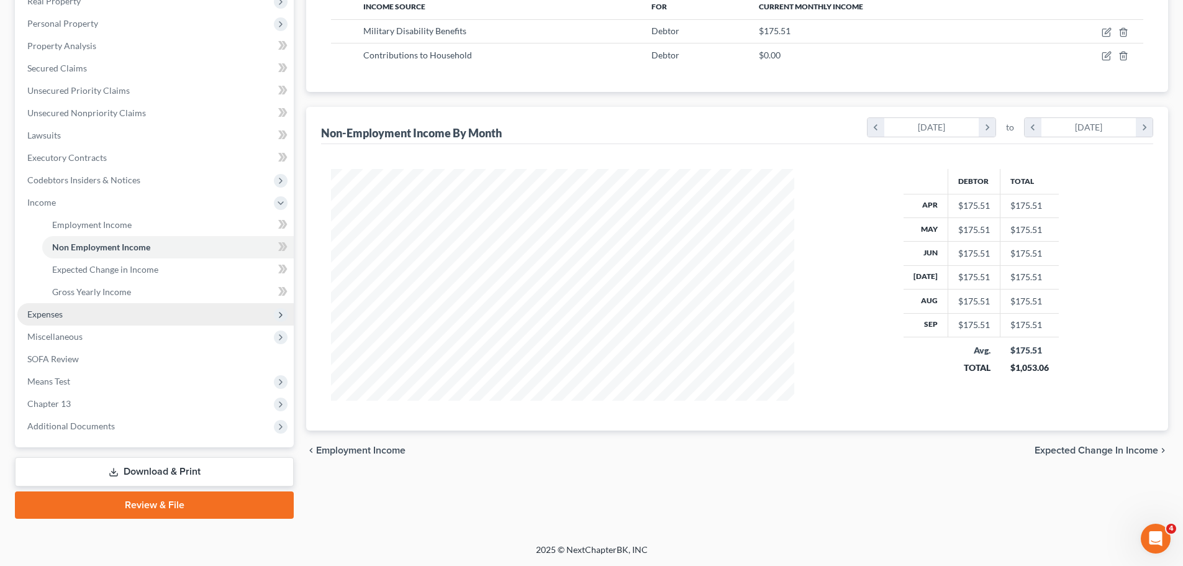
click at [85, 312] on span "Expenses" at bounding box center [155, 314] width 276 height 22
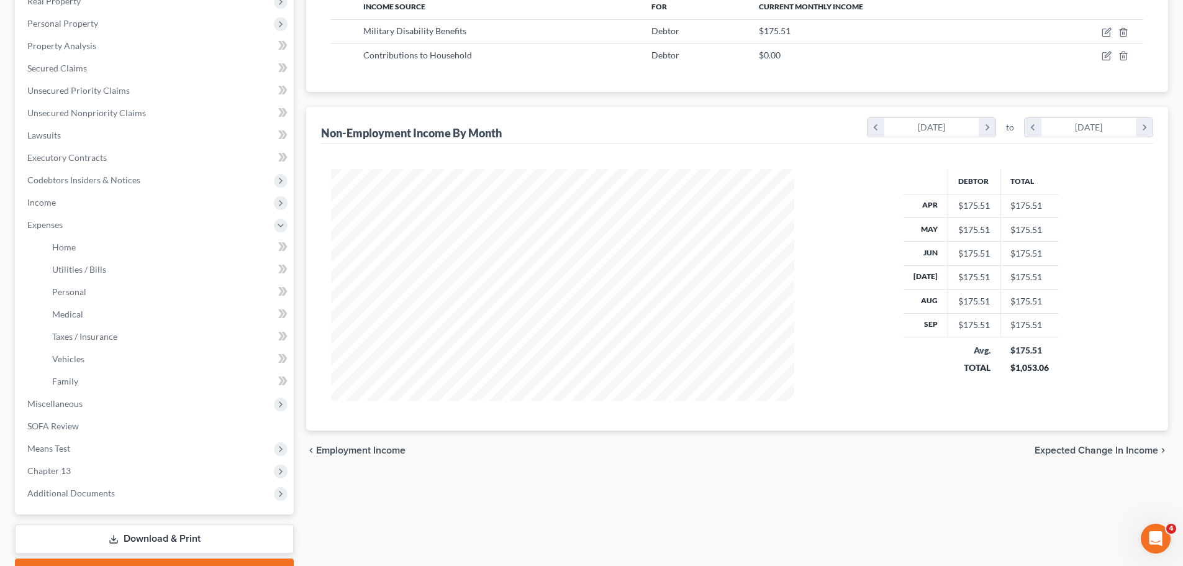
click at [401, 502] on div "Employment Income Non Employment Income Expected Change in Income Gross Yearly …" at bounding box center [737, 249] width 874 height 672
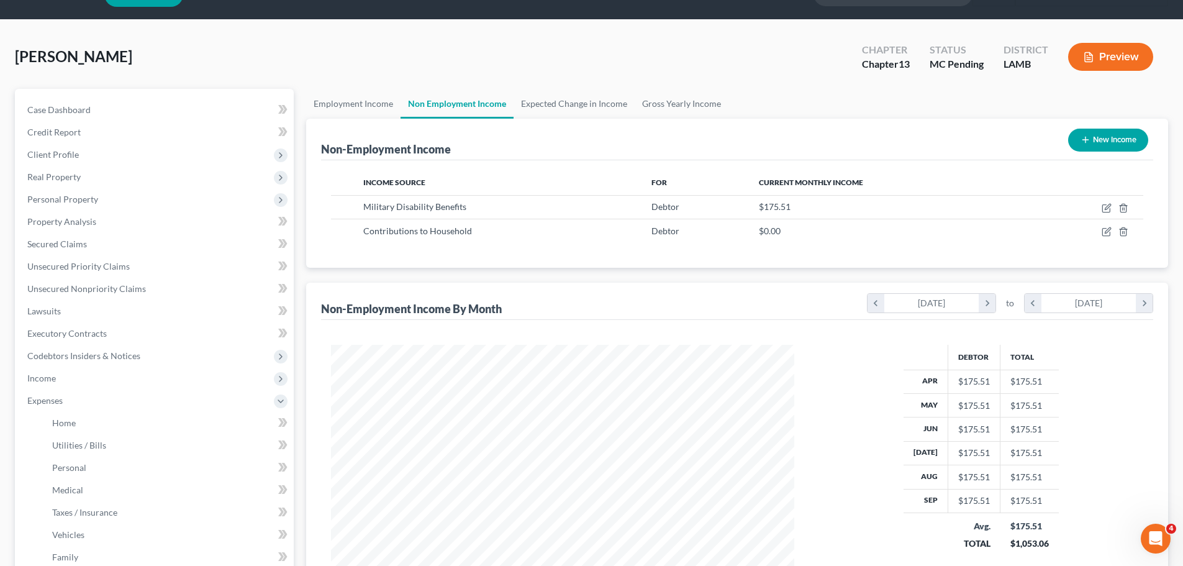
scroll to position [0, 0]
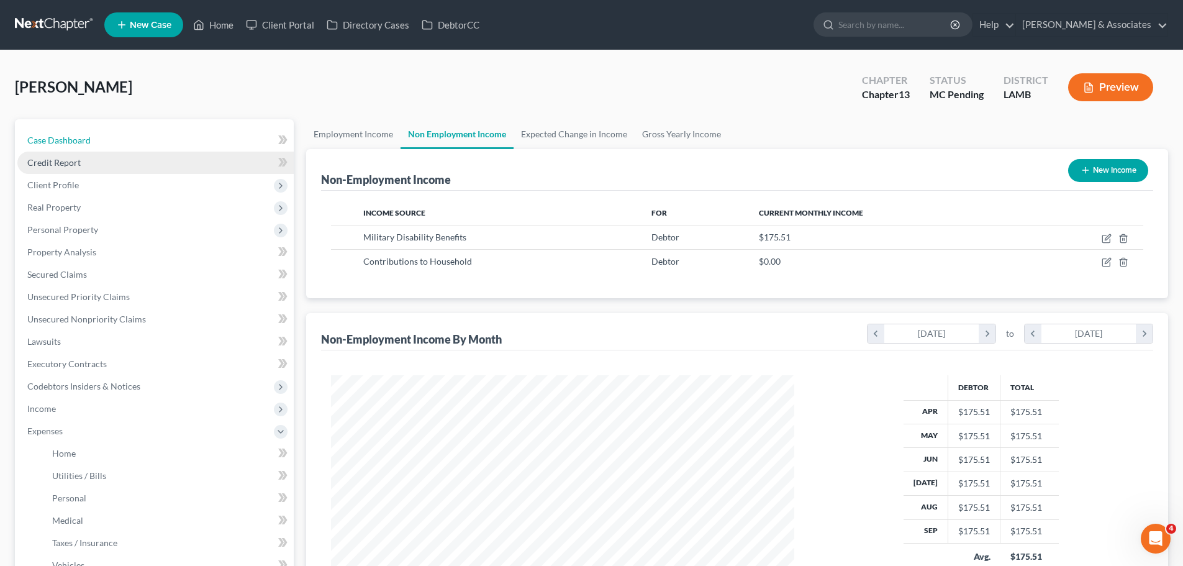
drag, startPoint x: 63, startPoint y: 142, endPoint x: 71, endPoint y: 151, distance: 11.9
click at [63, 142] on span "Case Dashboard" at bounding box center [58, 140] width 63 height 11
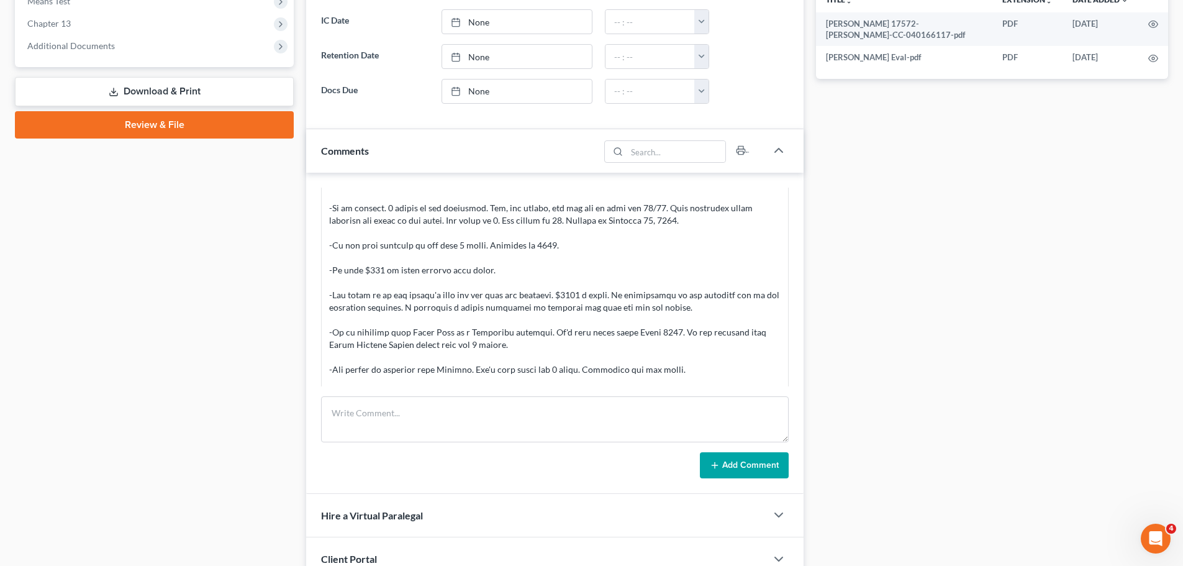
scroll to position [128, 0]
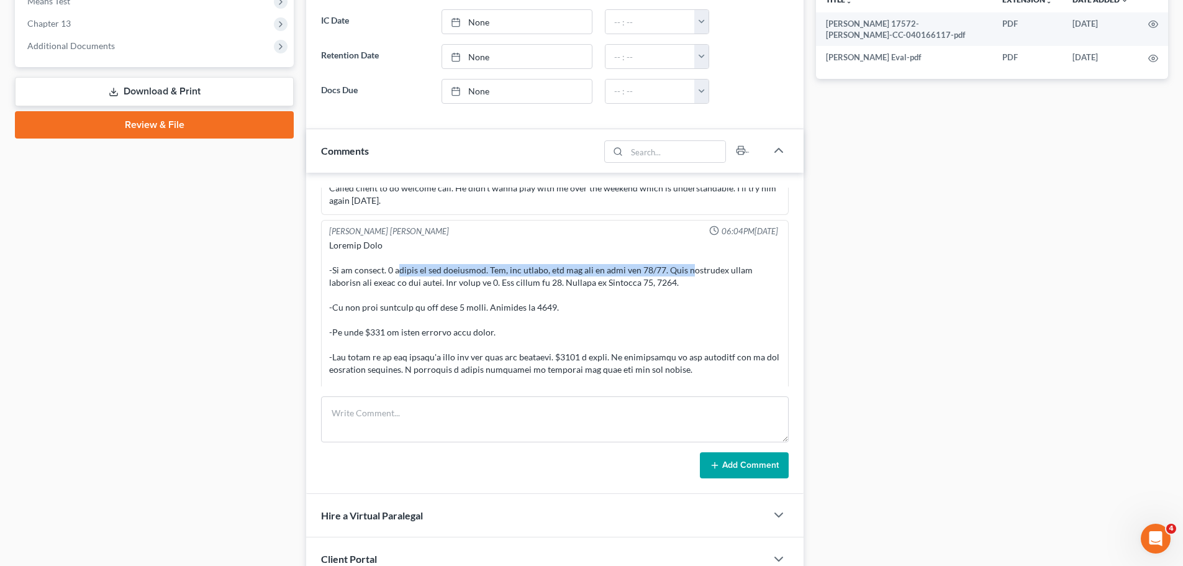
drag, startPoint x: 400, startPoint y: 274, endPoint x: 684, endPoint y: 274, distance: 283.7
click at [684, 274] on div at bounding box center [554, 425] width 451 height 373
click at [454, 282] on div at bounding box center [554, 425] width 451 height 373
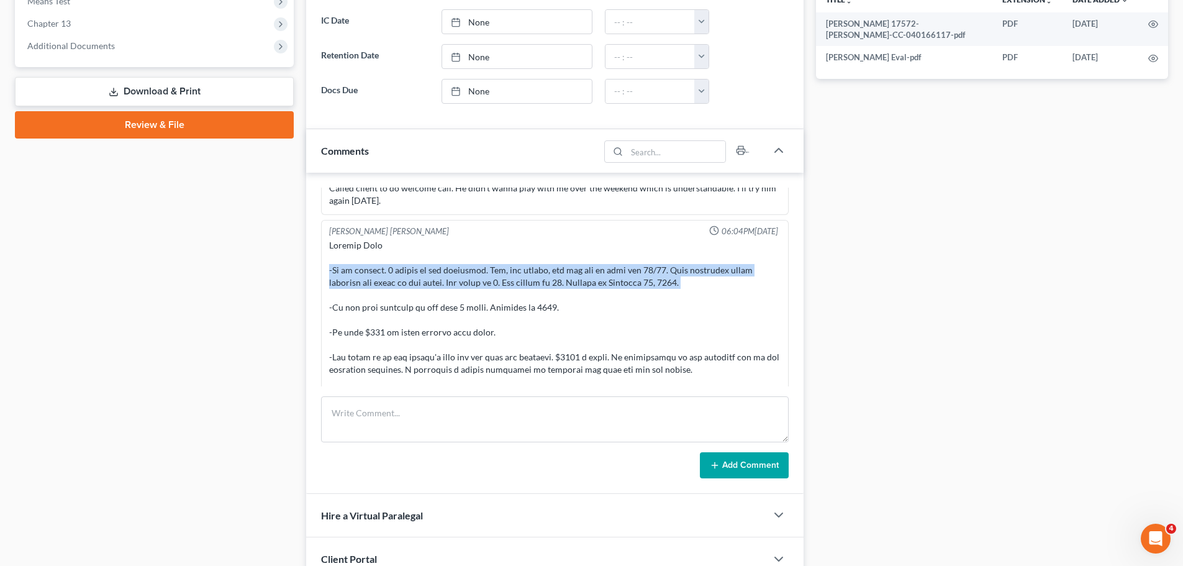
click at [454, 282] on div at bounding box center [554, 425] width 451 height 373
click at [486, 279] on div at bounding box center [554, 425] width 451 height 373
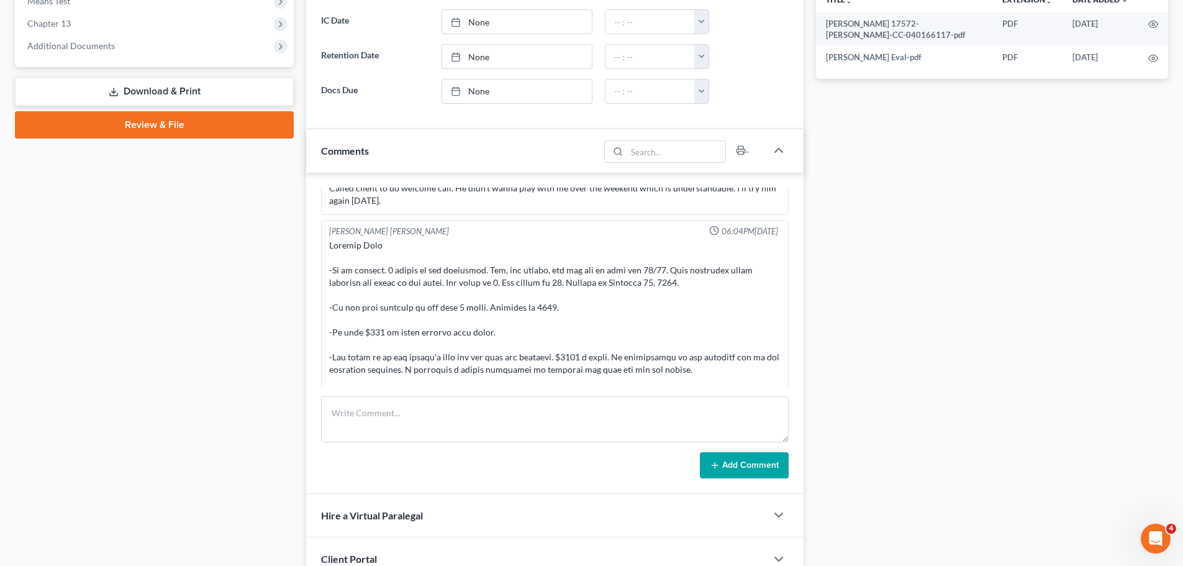
click at [151, 341] on div "Case Dashboard Payments Invoices Payments Payments Credit Report Client Profile" at bounding box center [154, 146] width 291 height 1046
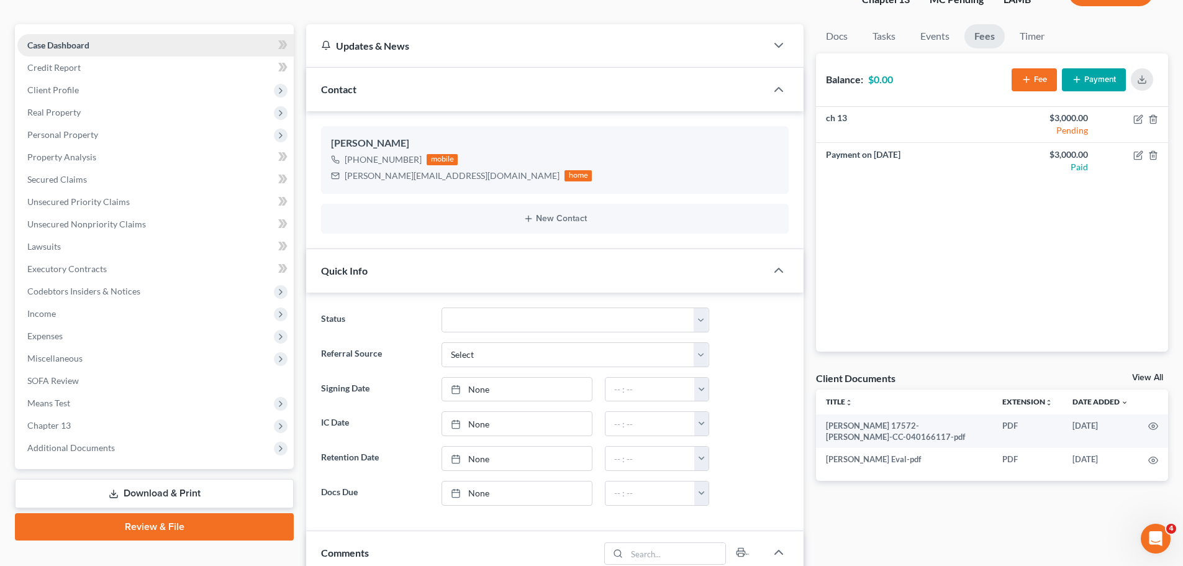
scroll to position [0, 0]
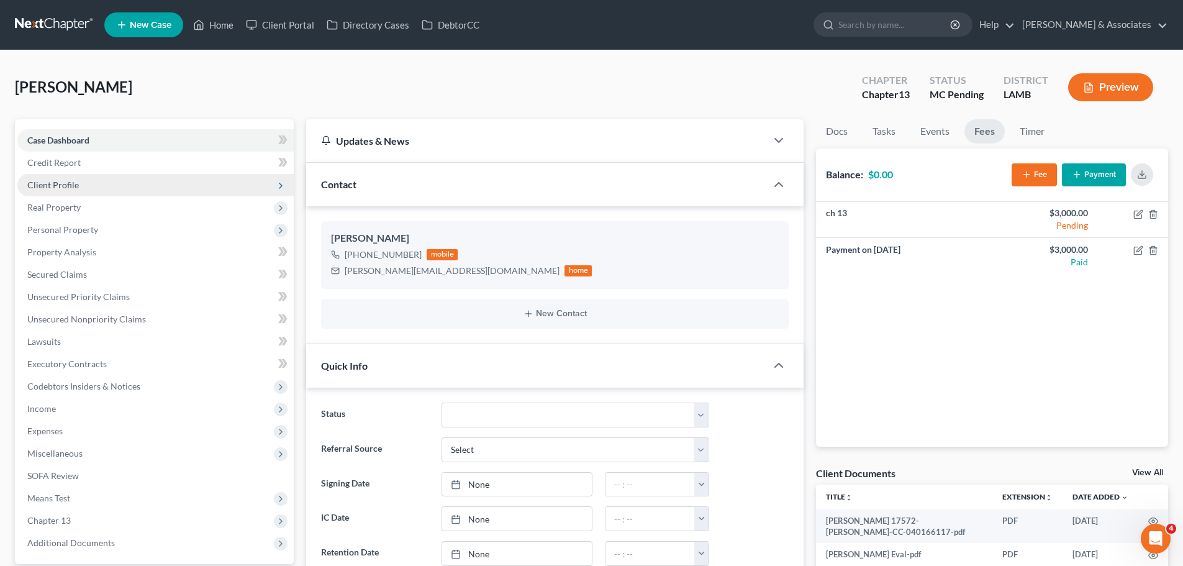
click at [95, 185] on span "Client Profile" at bounding box center [155, 185] width 276 height 22
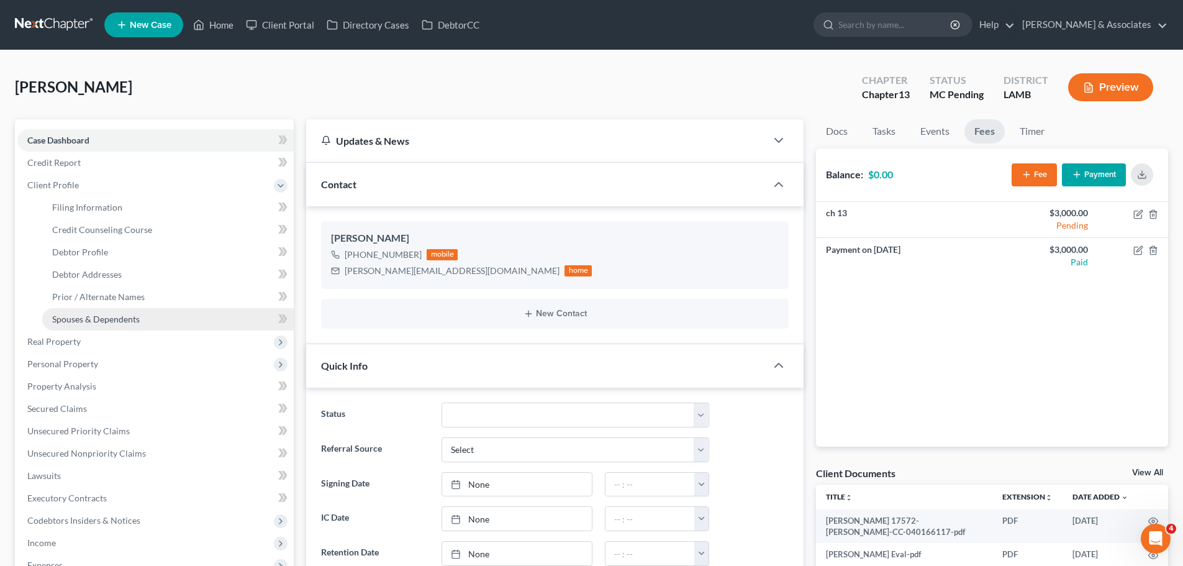
click at [108, 312] on link "Spouses & Dependents" at bounding box center [167, 319] width 251 height 22
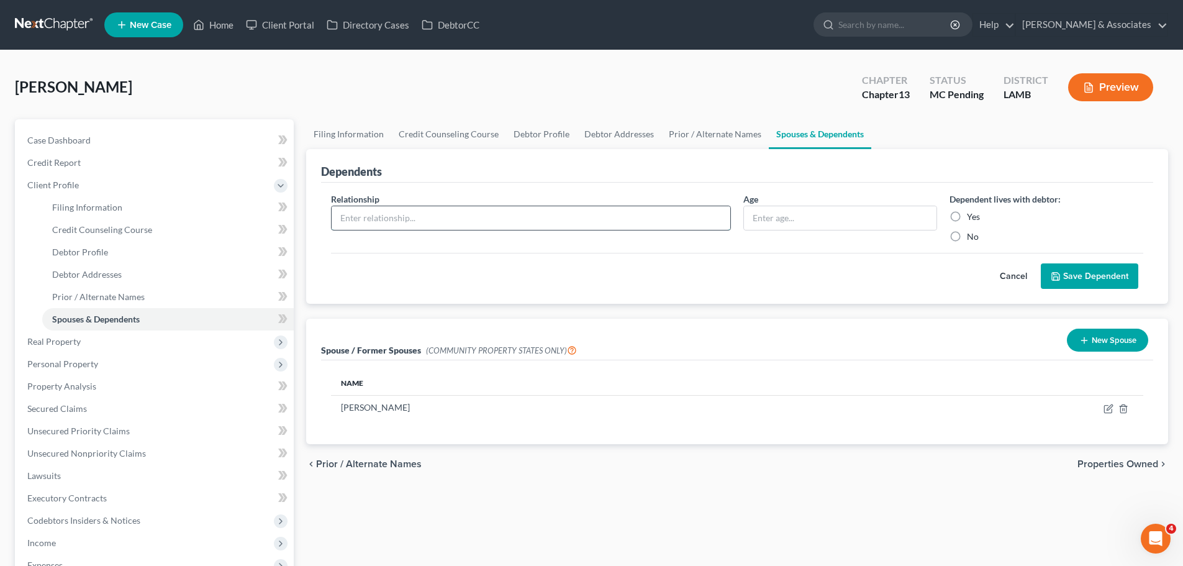
click at [654, 223] on input "text" at bounding box center [531, 218] width 399 height 24
type input "Son"
type input "6"
click at [967, 214] on label "Yes" at bounding box center [973, 216] width 13 height 12
click at [972, 214] on input "Yes" at bounding box center [976, 214] width 8 height 8
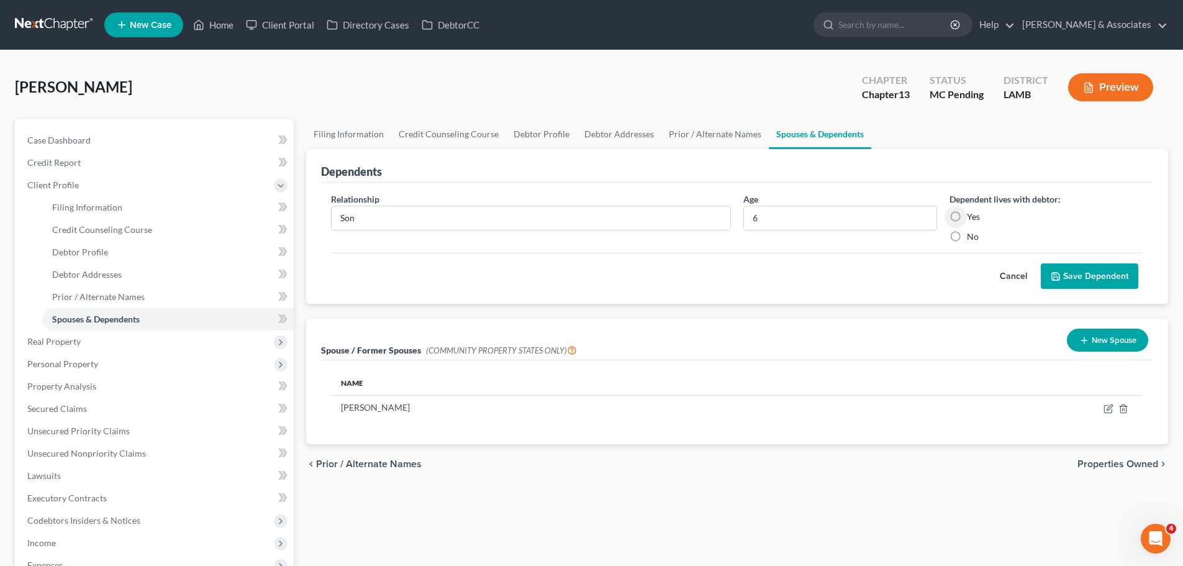
radio input "true"
click at [1064, 283] on button "Save Dependent" at bounding box center [1089, 276] width 97 height 26
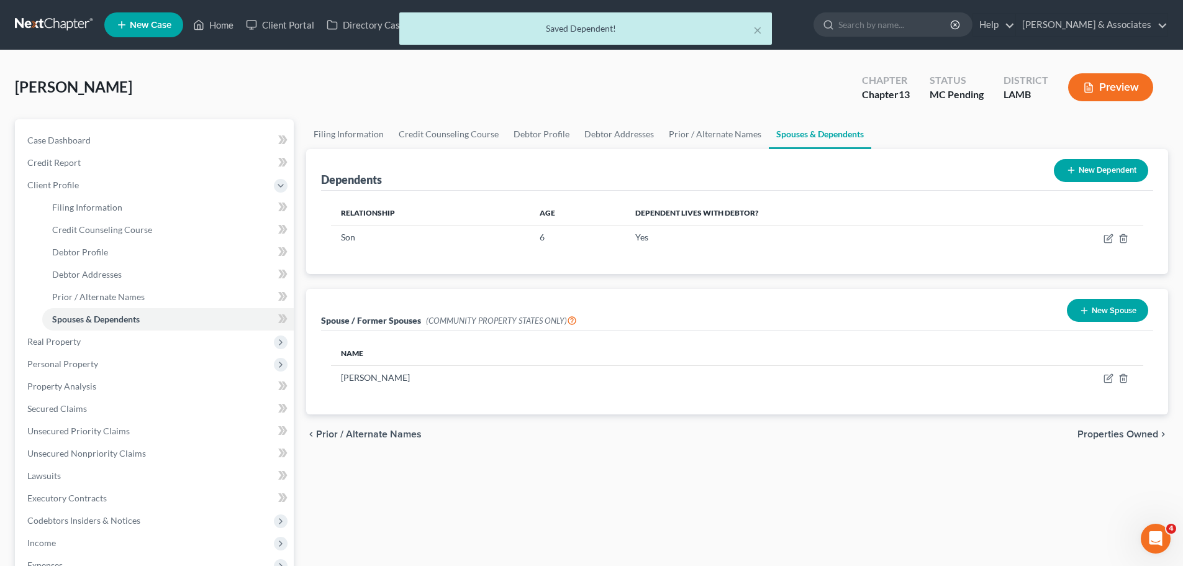
click at [654, 446] on div "chevron_left Prior / Alternate Names Properties Owned chevron_right" at bounding box center [737, 434] width 862 height 40
click at [99, 139] on link "Case Dashboard" at bounding box center [155, 140] width 276 height 22
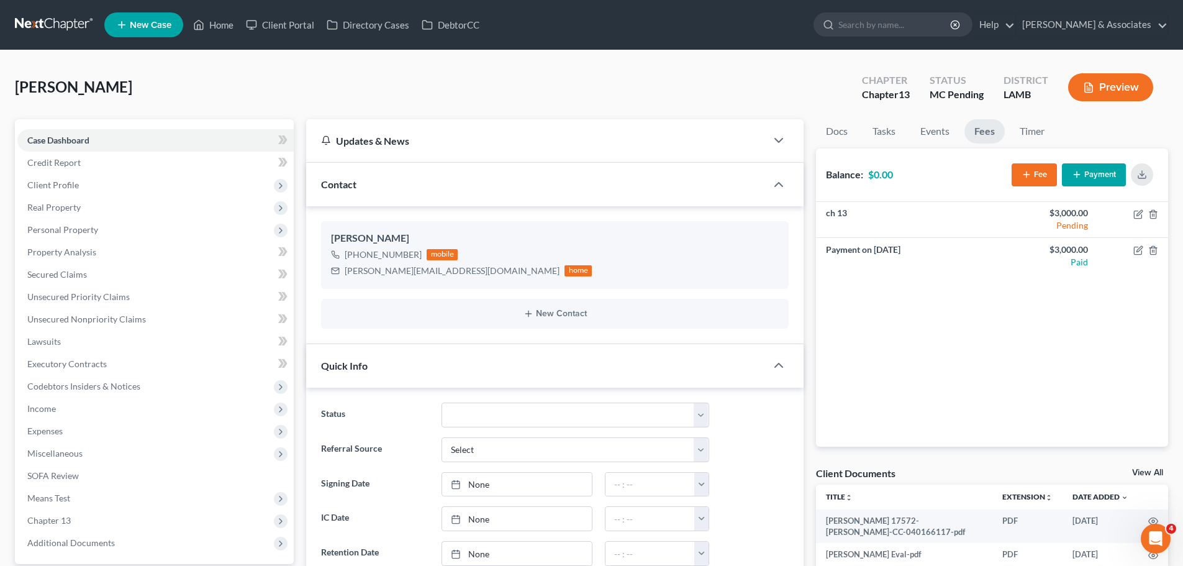
scroll to position [1059, 0]
click at [82, 428] on span "Expenses" at bounding box center [155, 431] width 276 height 22
click at [57, 454] on span "Home" at bounding box center [64, 453] width 24 height 11
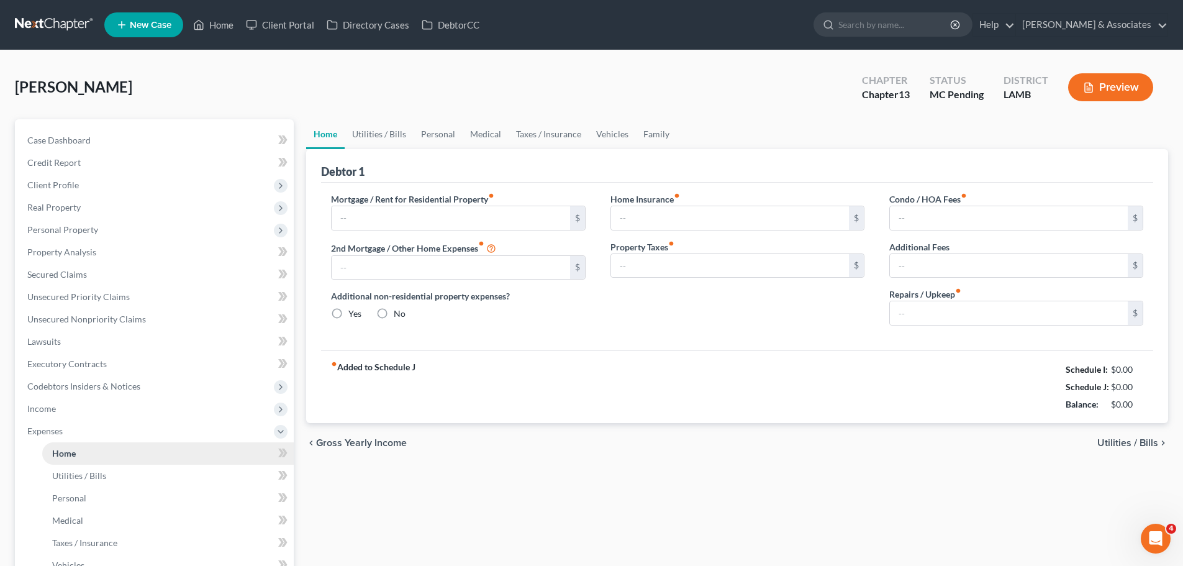
type input "0.00"
radio input "true"
type input "0.00"
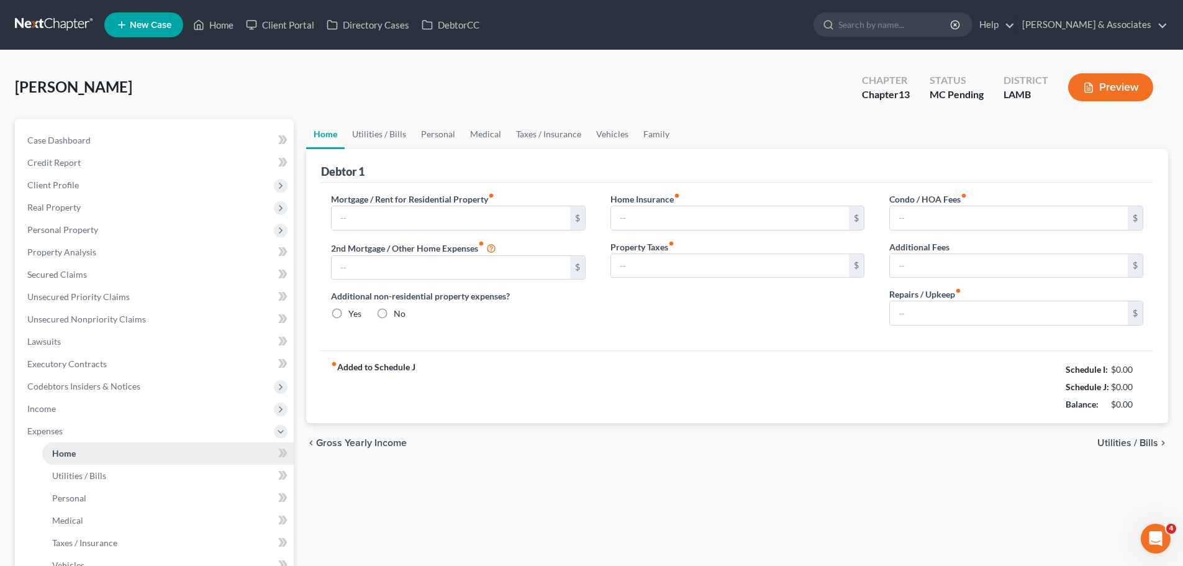
type input "0.00"
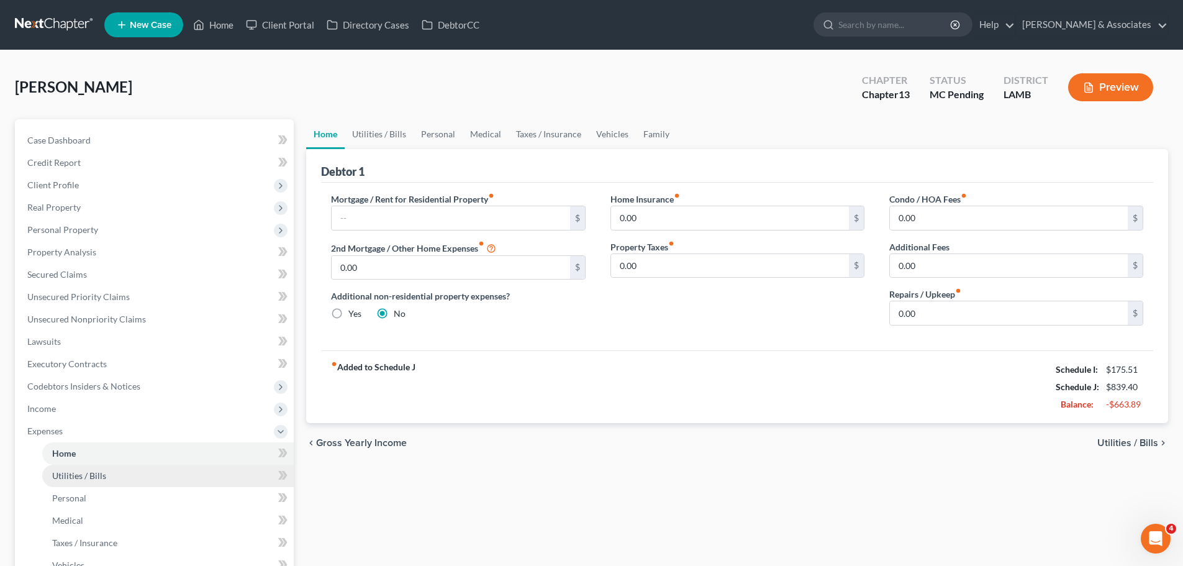
click at [125, 479] on link "Utilities / Bills" at bounding box center [167, 475] width 251 height 22
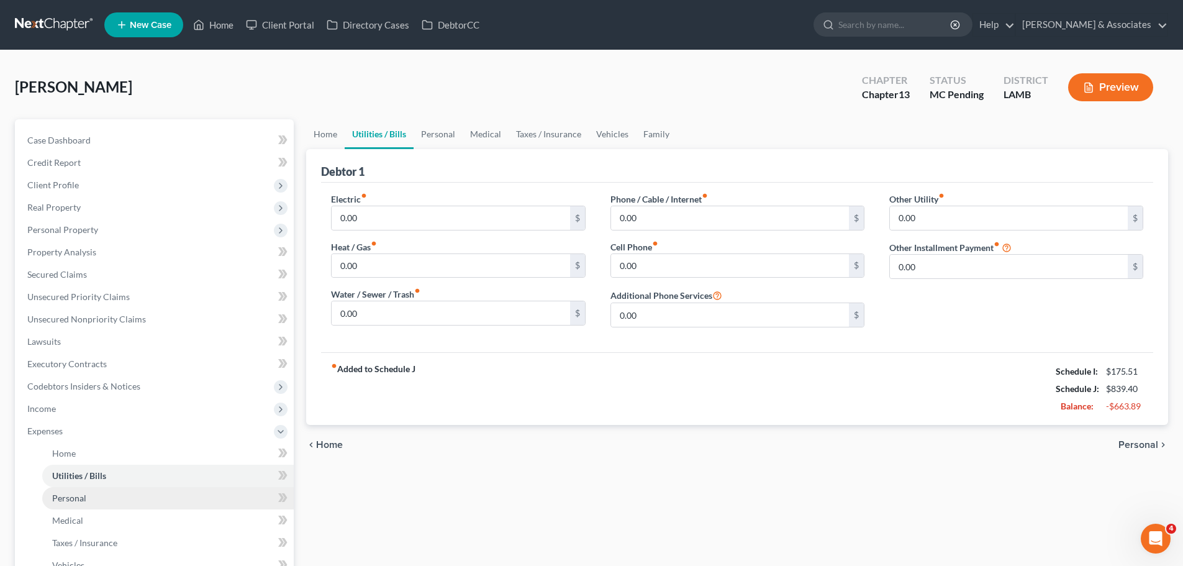
click at [119, 492] on link "Personal" at bounding box center [167, 498] width 251 height 22
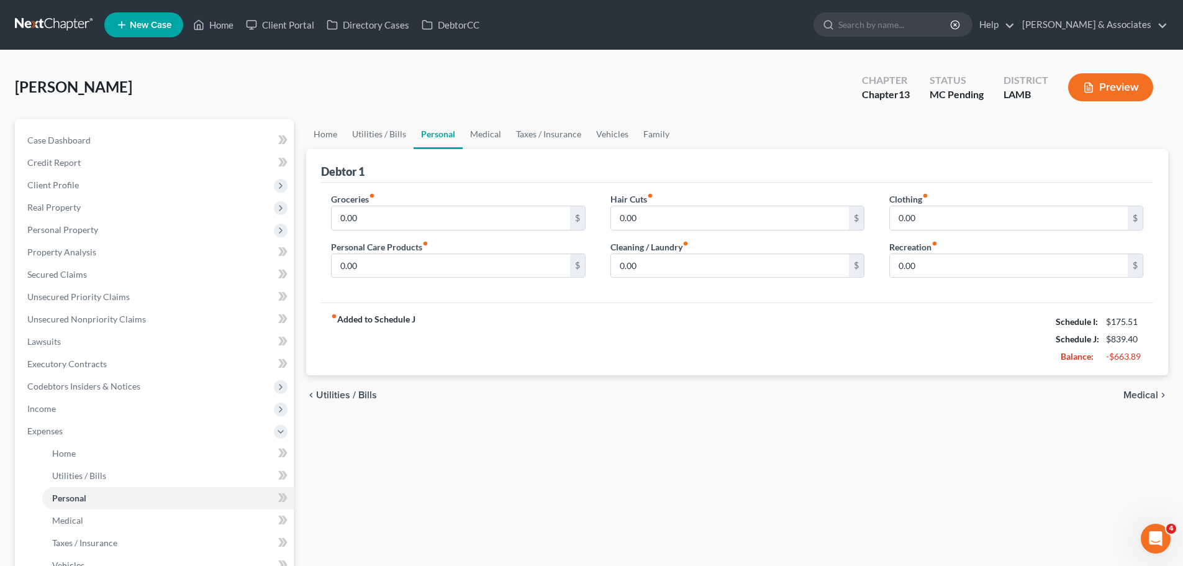
click at [435, 233] on div "Groceries fiber_manual_record 0.00 $ Personal Care Products fiber_manual_record…" at bounding box center [458, 240] width 279 height 96
click at [435, 222] on input "0.00" at bounding box center [451, 218] width 238 height 24
type input "1,150"
type input "94"
type input "188"
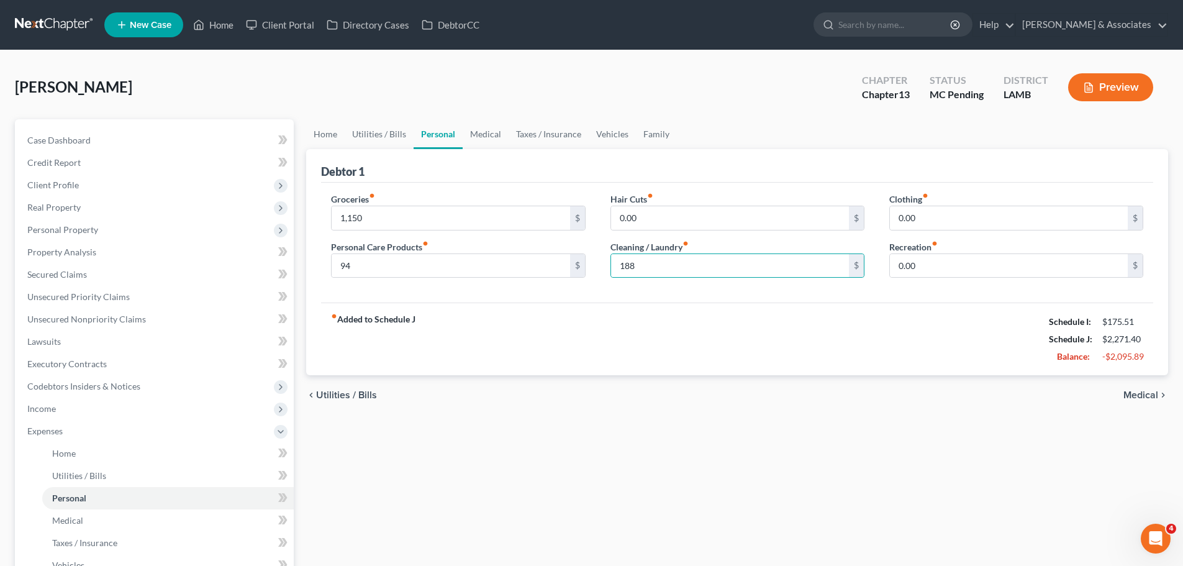
click at [892, 420] on div "Home Utilities / Bills Personal Medical Taxes / Insurance Vehicles Family Debto…" at bounding box center [737, 455] width 874 height 672
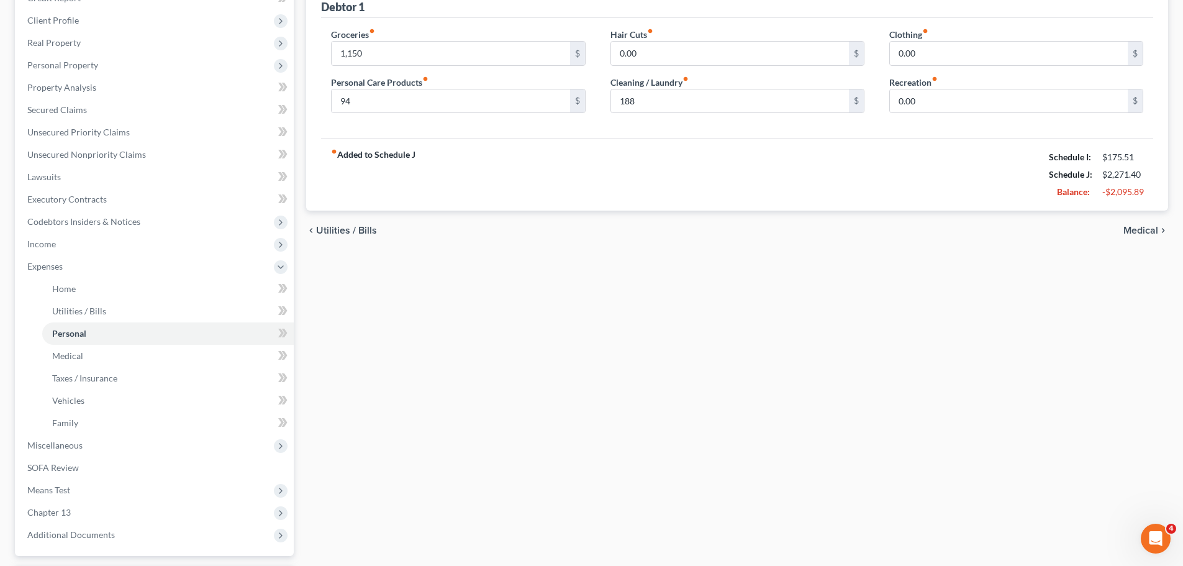
scroll to position [186, 0]
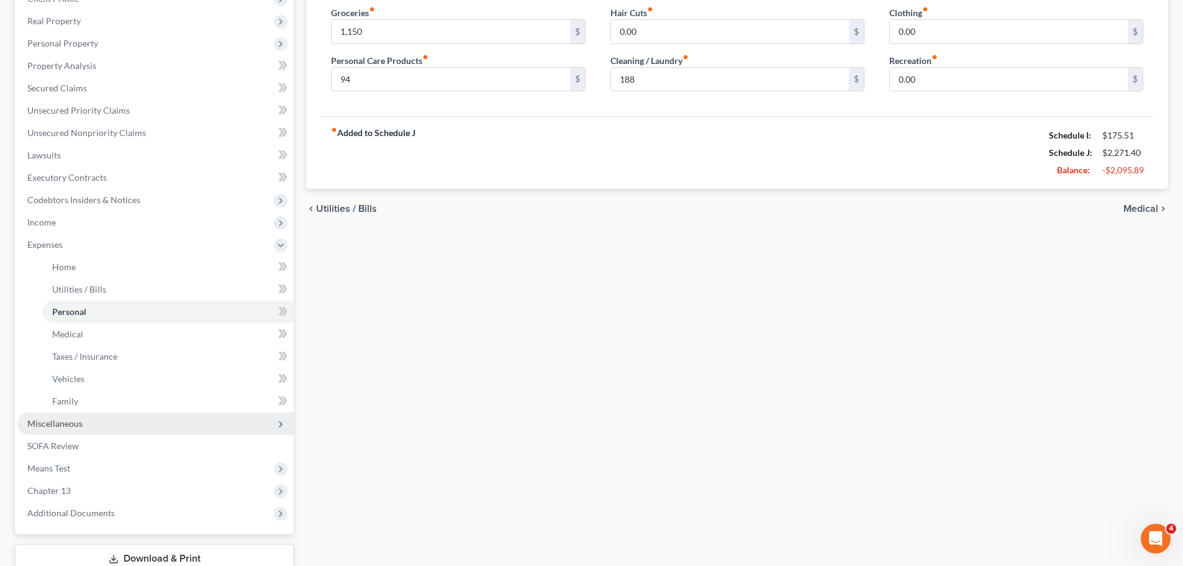
click at [68, 422] on span "Miscellaneous" at bounding box center [54, 423] width 55 height 11
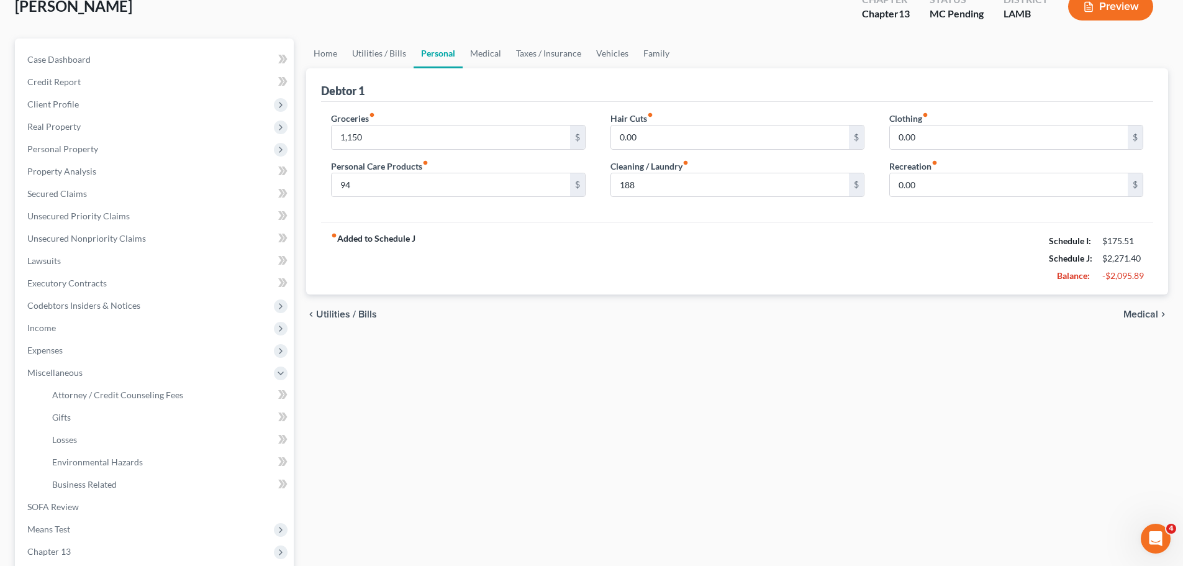
scroll to position [0, 0]
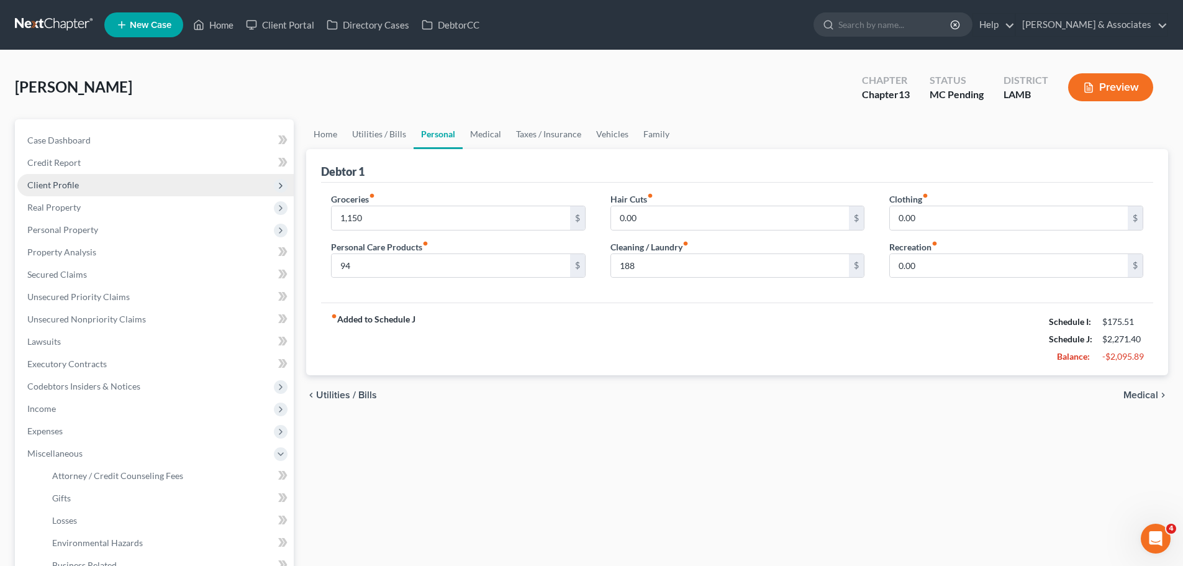
click at [50, 191] on span "Client Profile" at bounding box center [155, 185] width 276 height 22
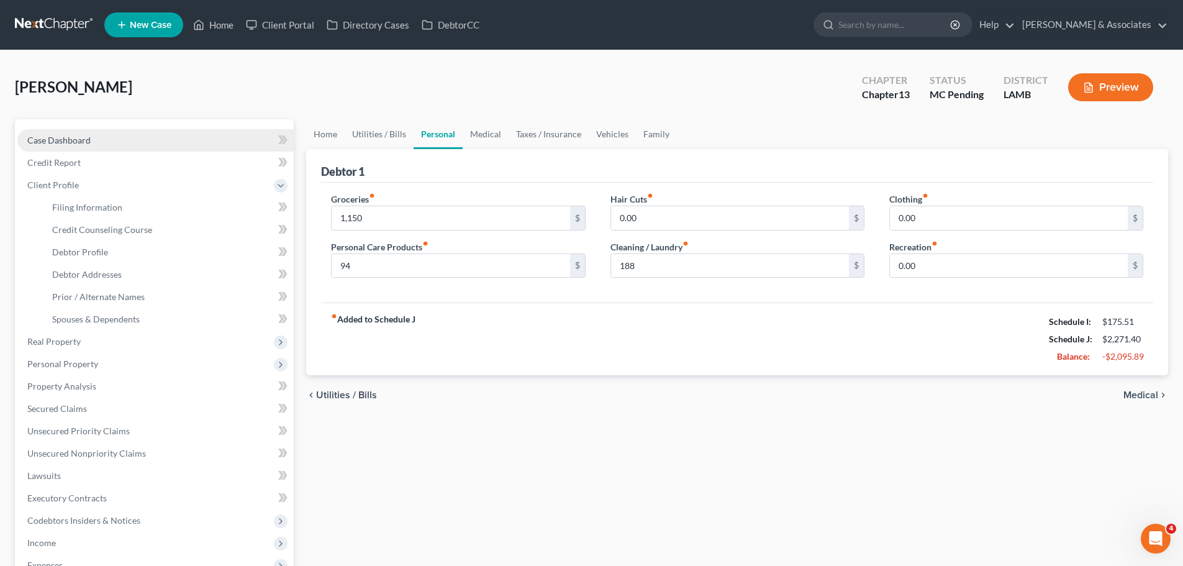
click at [155, 137] on link "Case Dashboard" at bounding box center [155, 140] width 276 height 22
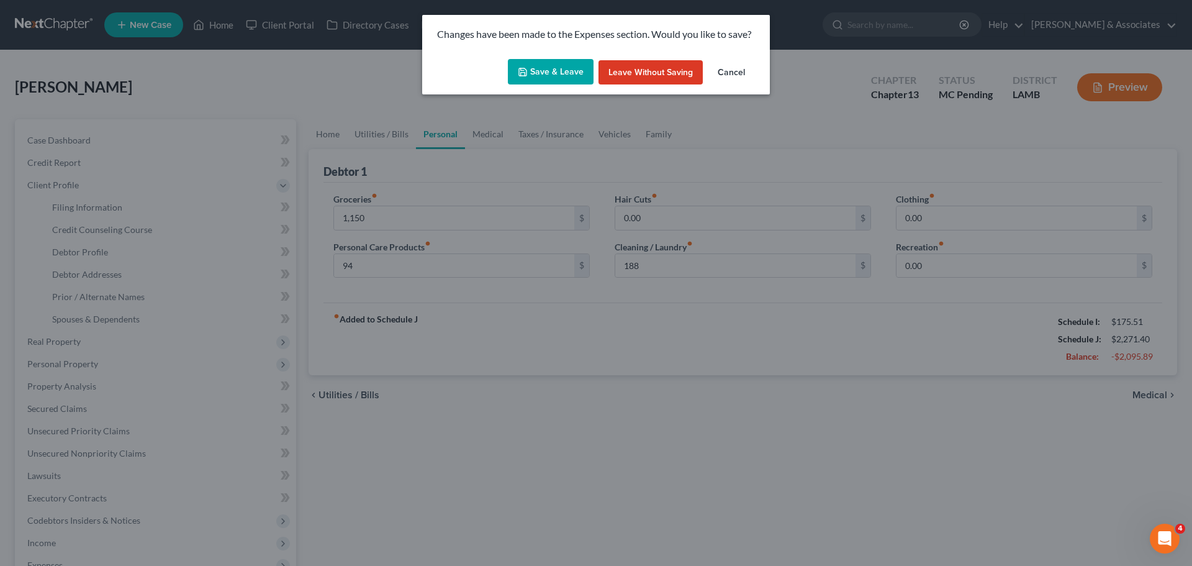
click at [538, 56] on div "Save & Leave Leave without Saving Cancel" at bounding box center [596, 74] width 348 height 41
click at [541, 61] on button "Save & Leave" at bounding box center [551, 72] width 86 height 26
type input "1,150.00"
type input "94.00"
type input "188.00"
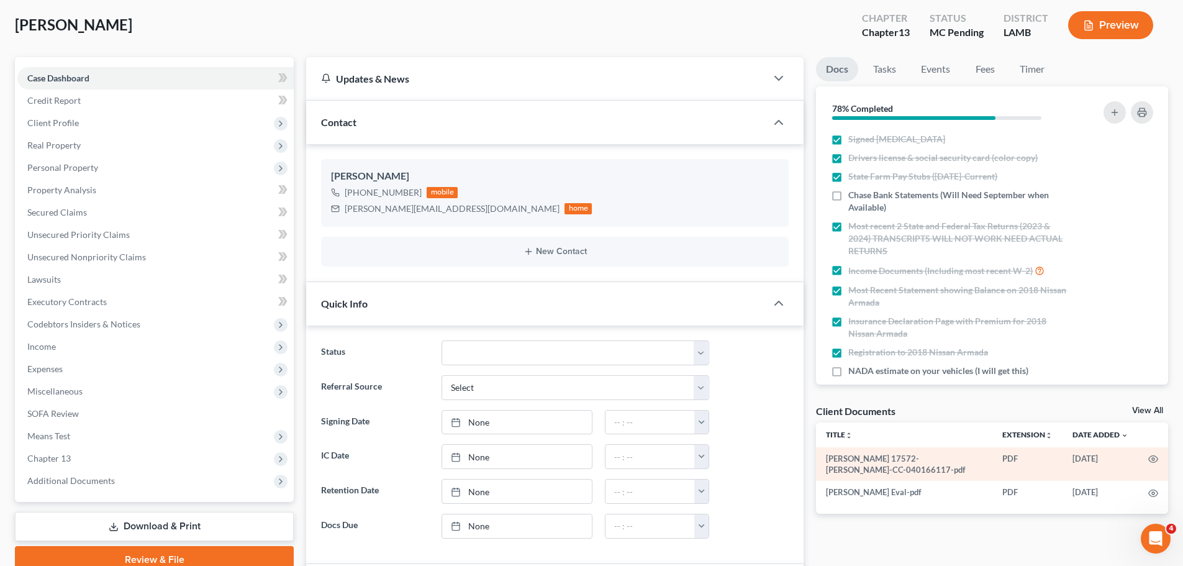
scroll to position [124, 0]
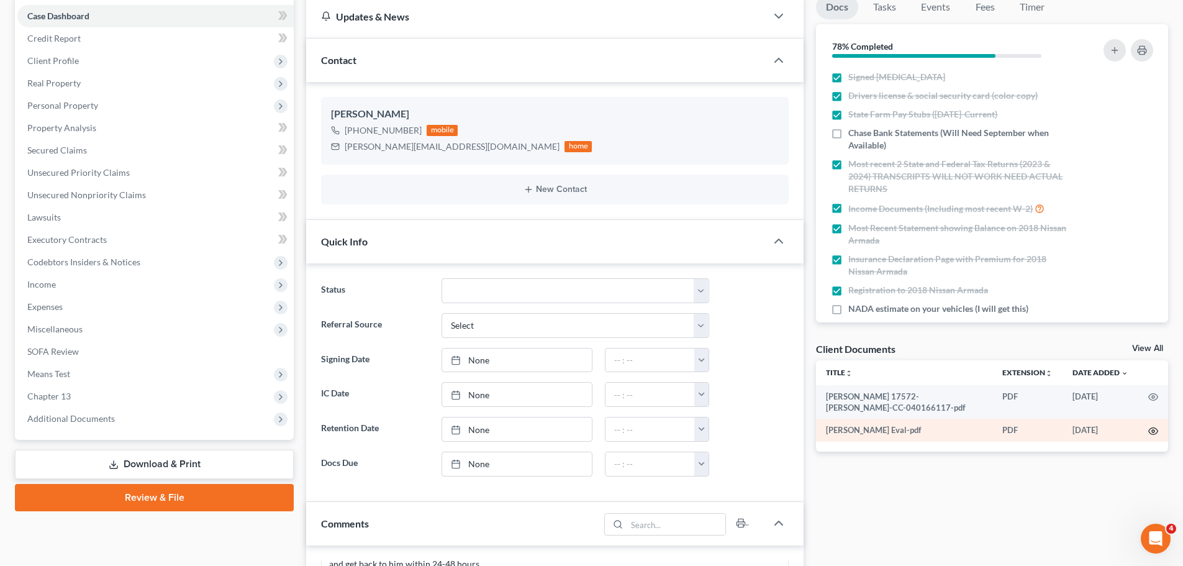
click at [1156, 428] on icon "button" at bounding box center [1153, 431] width 9 height 7
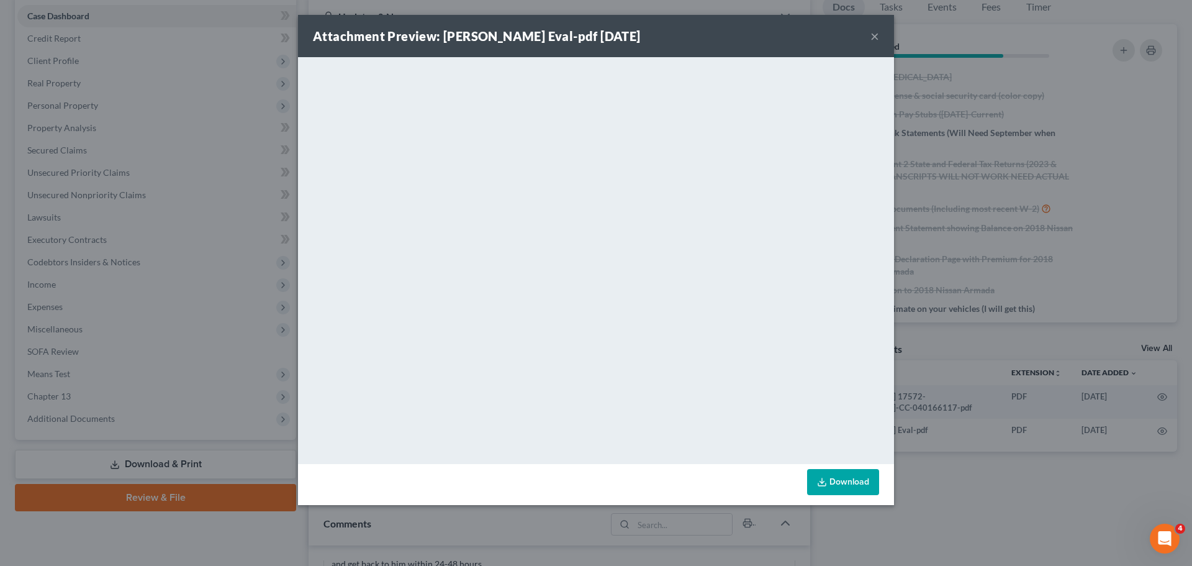
click at [877, 38] on button "×" at bounding box center [874, 36] width 9 height 15
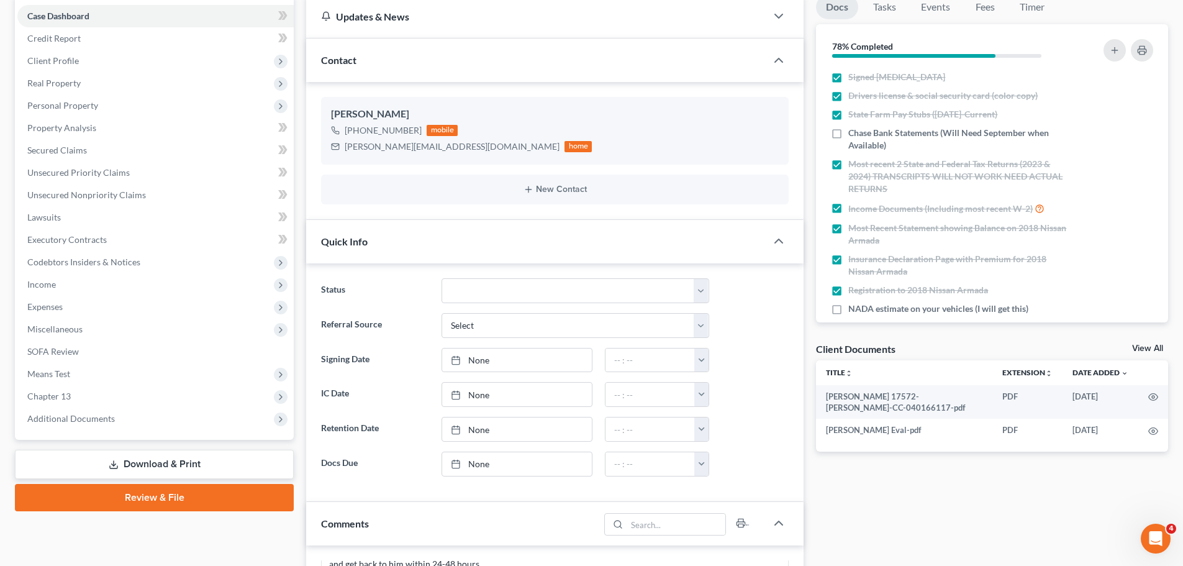
click at [897, 489] on div "Docs Tasks Events Fees Timer 78% Completed Nothing here yet! Signed Retainer Dr…" at bounding box center [992, 518] width 364 height 1046
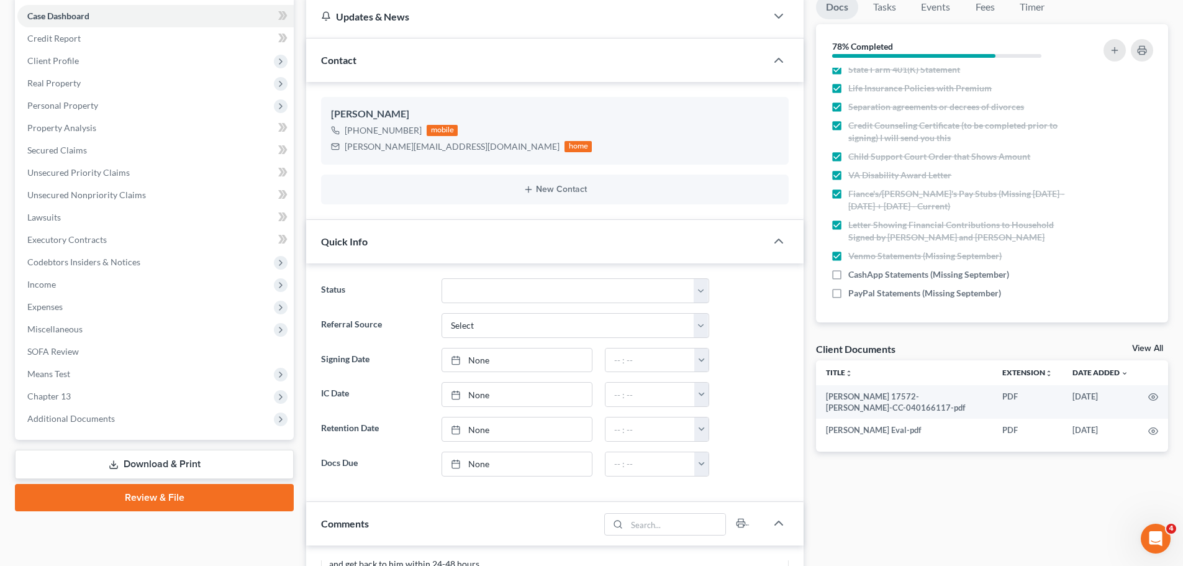
scroll to position [186, 0]
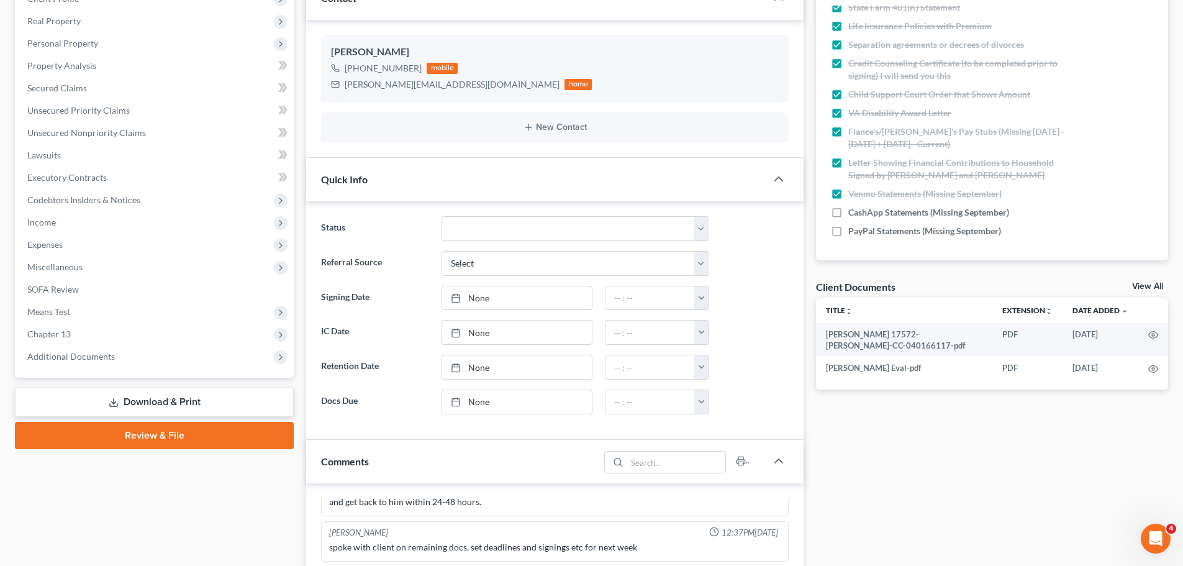
click at [933, 458] on div "Docs Tasks Events Fees Timer 78% Completed Nothing here yet! Signed Retainer Dr…" at bounding box center [992, 456] width 364 height 1046
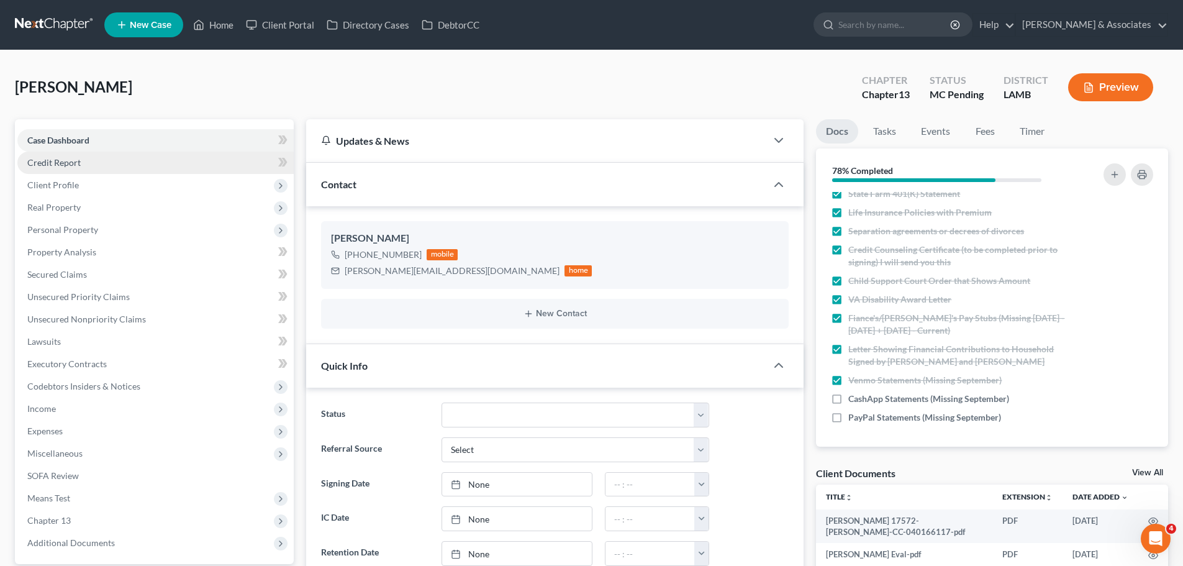
click at [107, 162] on link "Credit Report" at bounding box center [155, 162] width 276 height 22
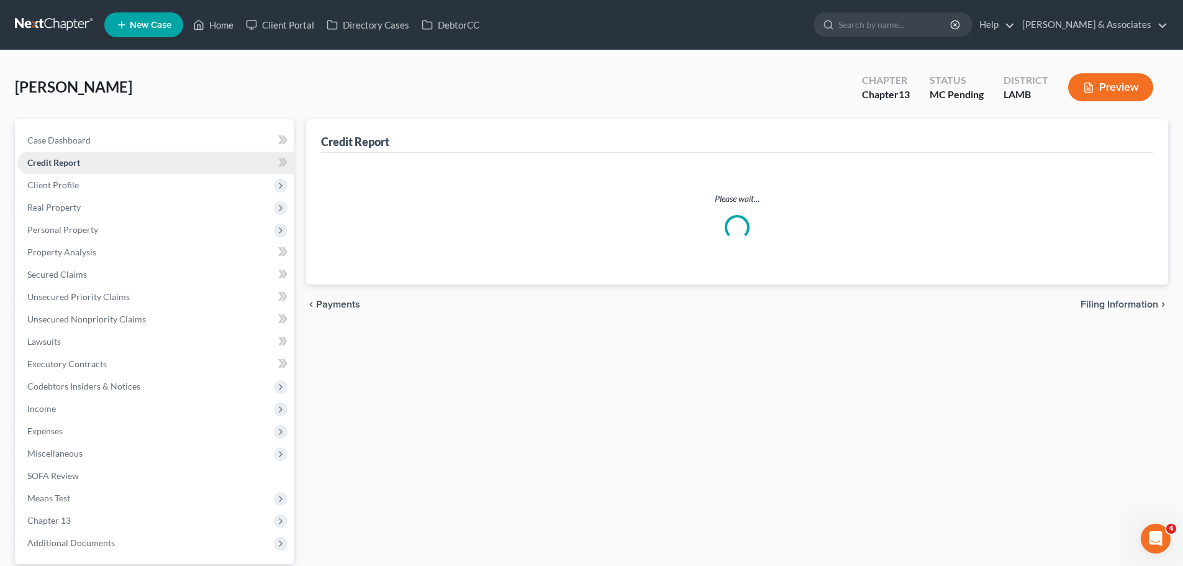
click at [107, 162] on link "Credit Report" at bounding box center [155, 162] width 276 height 22
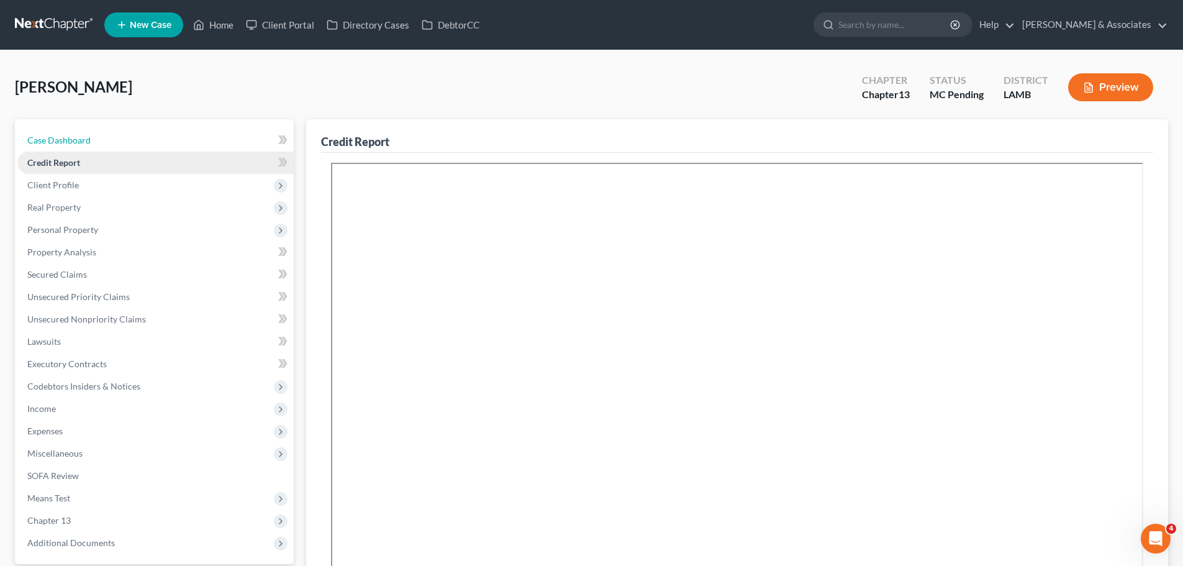
drag, startPoint x: 117, startPoint y: 138, endPoint x: 137, endPoint y: 156, distance: 26.8
click at [117, 138] on link "Case Dashboard" at bounding box center [155, 140] width 276 height 22
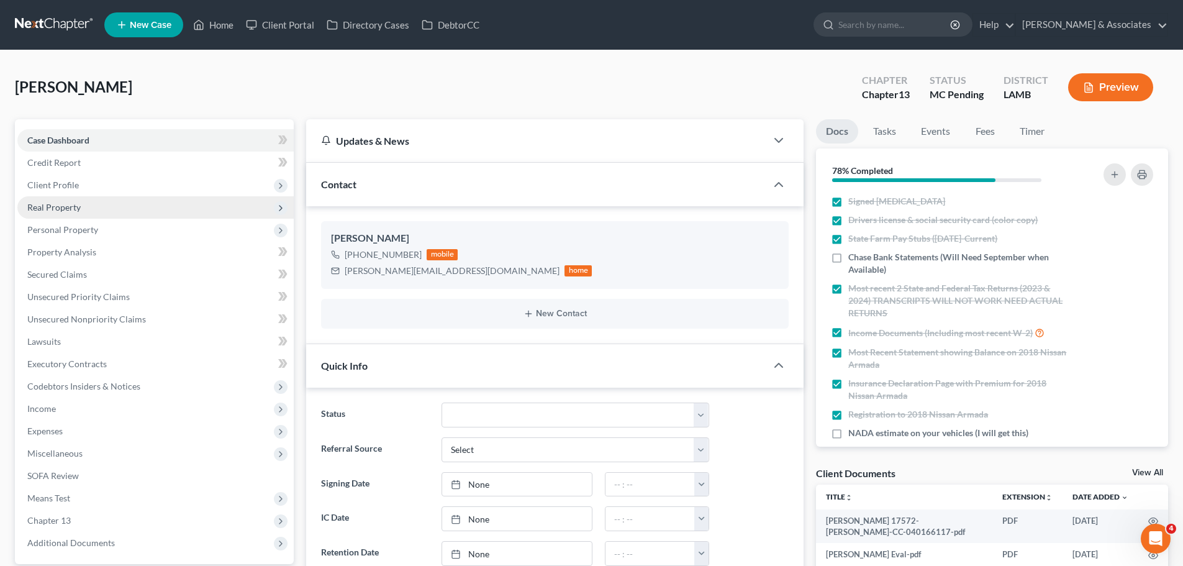
click at [98, 199] on span "Real Property" at bounding box center [155, 207] width 276 height 22
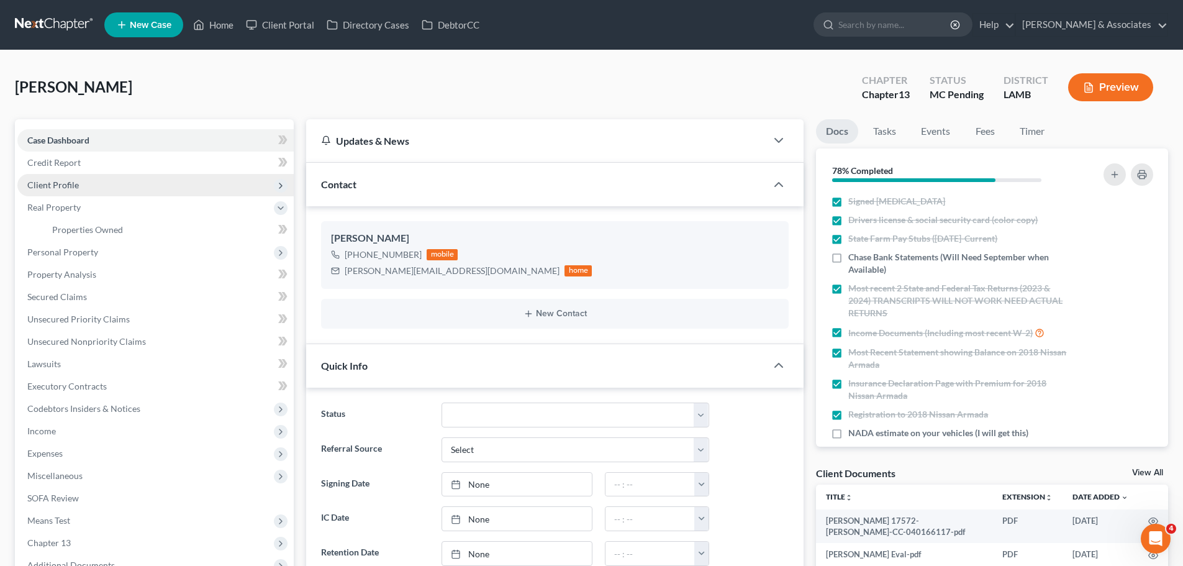
click at [97, 192] on span "Client Profile" at bounding box center [155, 185] width 276 height 22
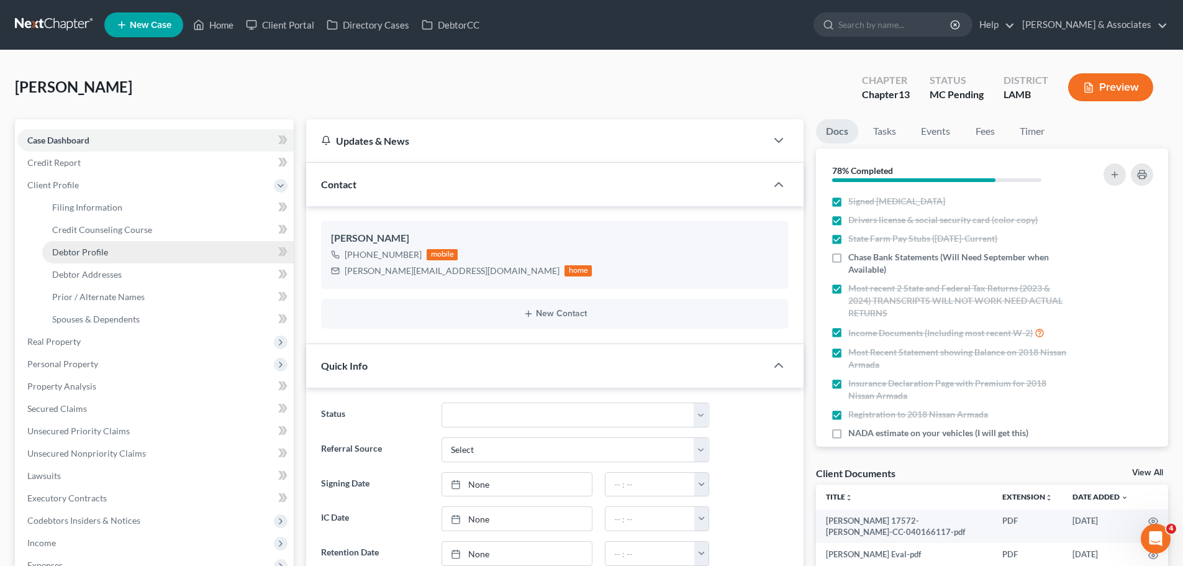
click at [83, 251] on span "Debtor Profile" at bounding box center [80, 251] width 56 height 11
select select "0"
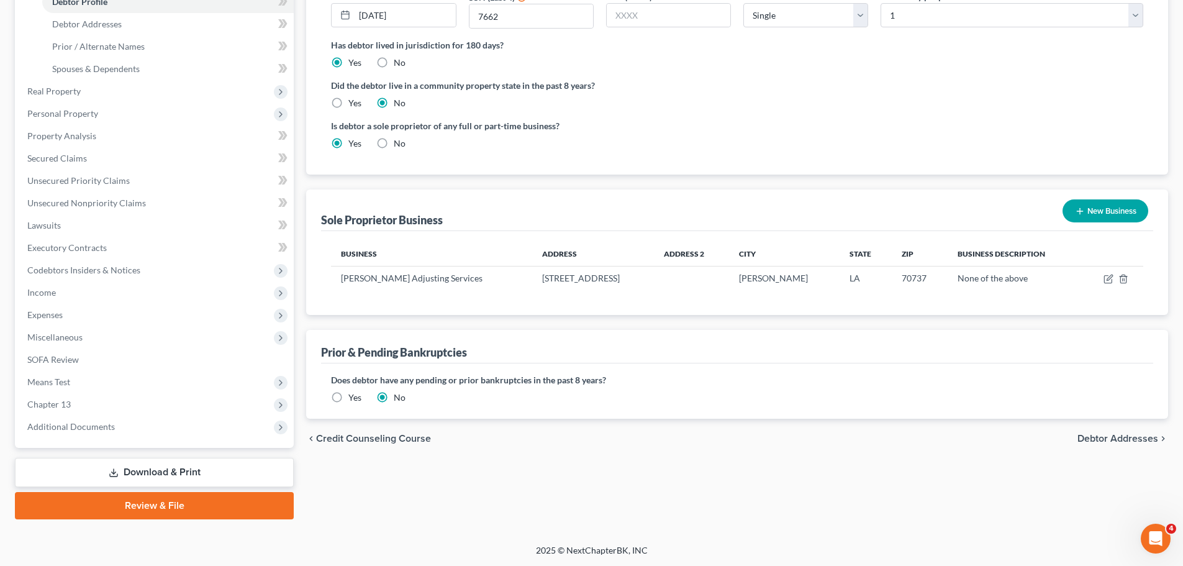
scroll to position [251, 0]
click at [348, 396] on label "Yes" at bounding box center [354, 397] width 13 height 12
click at [353, 396] on input "Yes" at bounding box center [357, 395] width 8 height 8
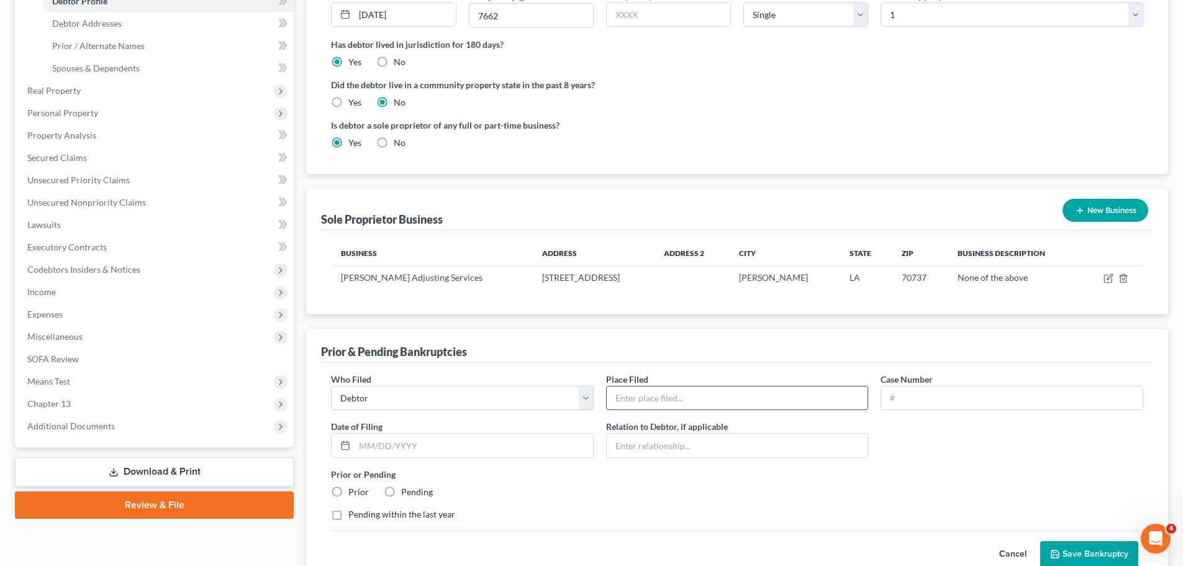
click at [711, 398] on input "text" at bounding box center [737, 398] width 261 height 24
type input "LAMB"
type input "20-10612"
type input "08/30/2020"
click at [348, 489] on label "Prior" at bounding box center [358, 492] width 20 height 12
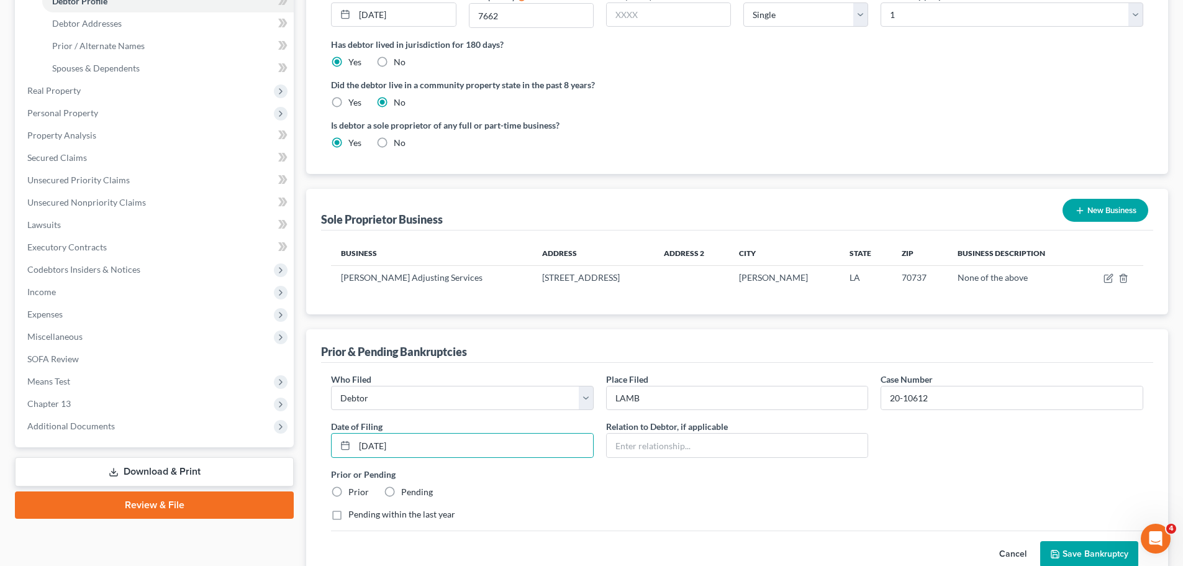
click at [353, 489] on input "Prior" at bounding box center [357, 490] width 8 height 8
radio input "true"
click at [538, 493] on div "Prior or Pending Prior Pending" at bounding box center [737, 483] width 825 height 30
click at [1067, 548] on button "Save Bankruptcy" at bounding box center [1089, 554] width 98 height 26
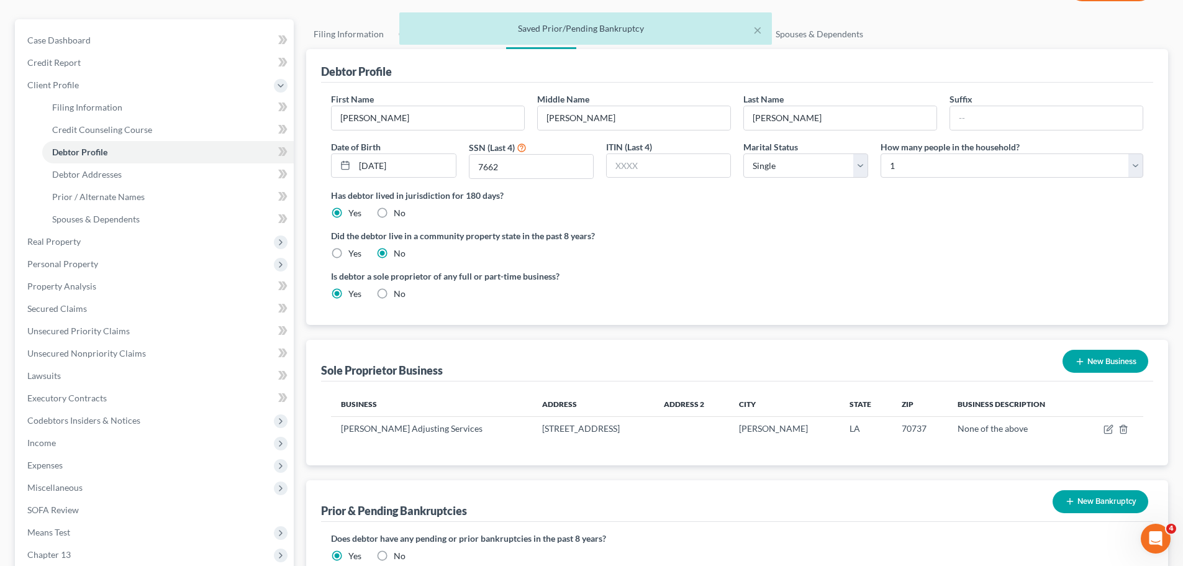
scroll to position [0, 0]
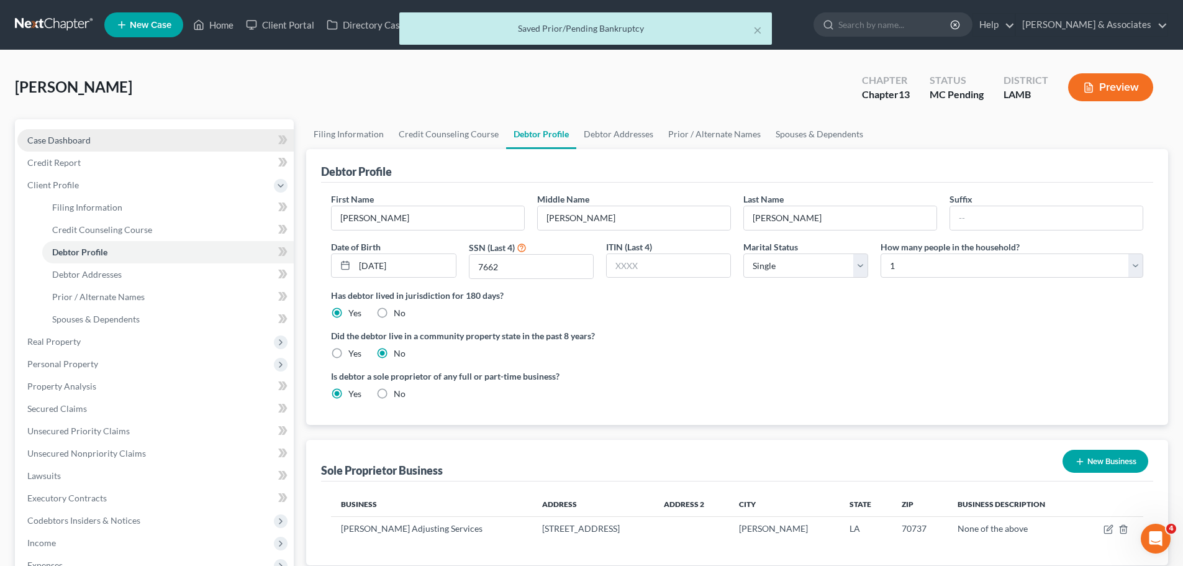
click at [110, 142] on link "Case Dashboard" at bounding box center [155, 140] width 276 height 22
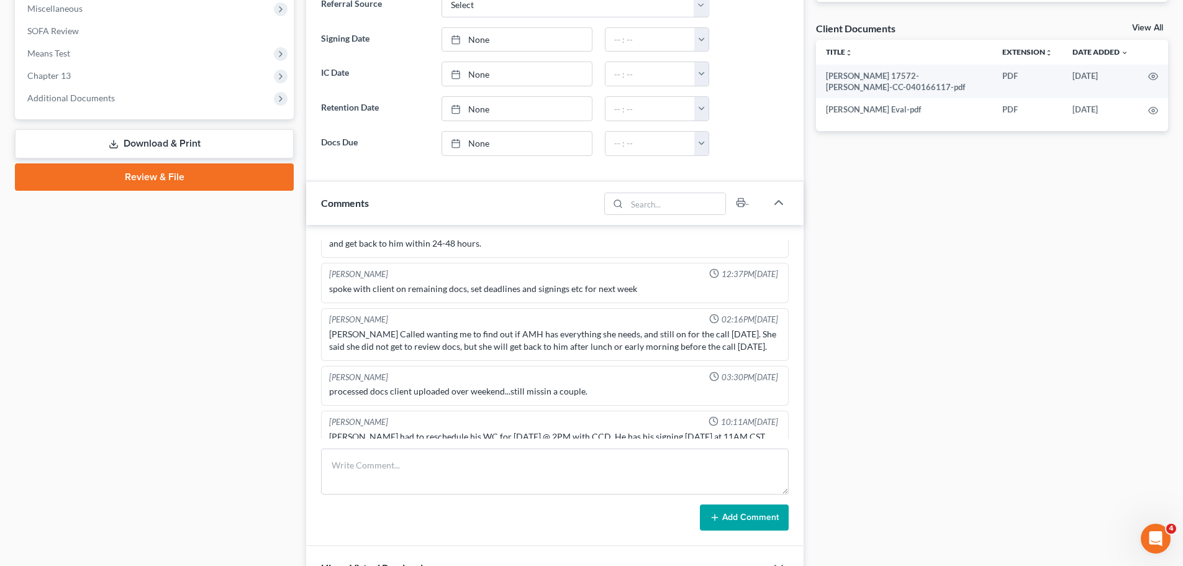
scroll to position [497, 0]
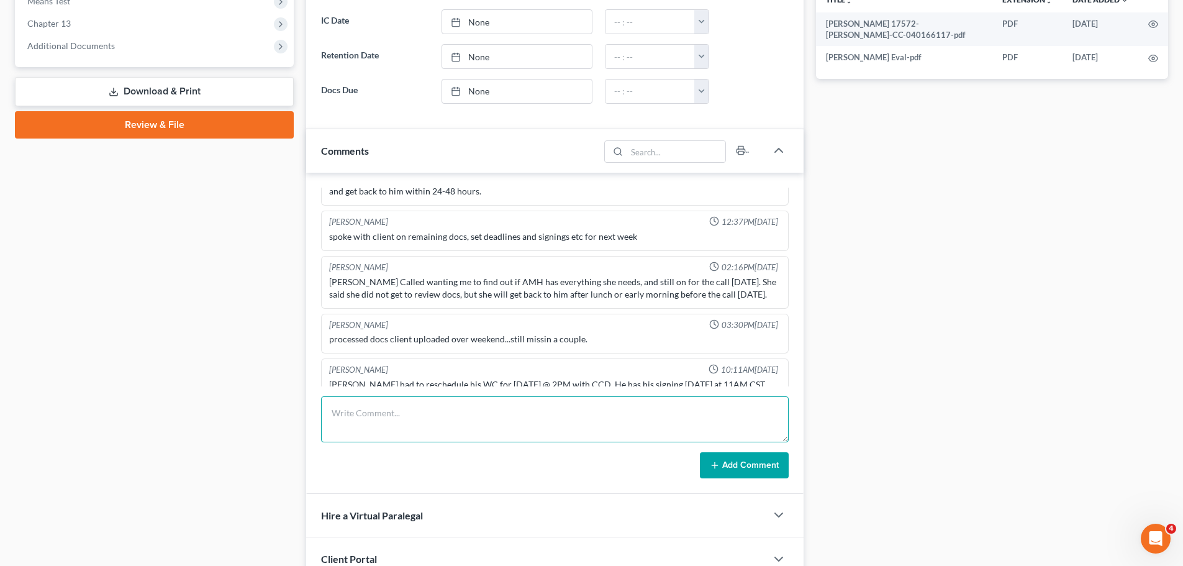
click at [454, 425] on textarea at bounding box center [555, 419] width 468 height 46
type textarea "r"
click at [445, 409] on textarea "prepped file for MC ran priors - 2 prev cases: 09-11737 in TN; 20-10612 in LAMB" at bounding box center [555, 419] width 468 height 46
click at [636, 426] on textarea "prepped file for MC - 30min ran priors - 2 prev cases: 09-11737 in TN; 20-10612…" at bounding box center [555, 419] width 468 height 46
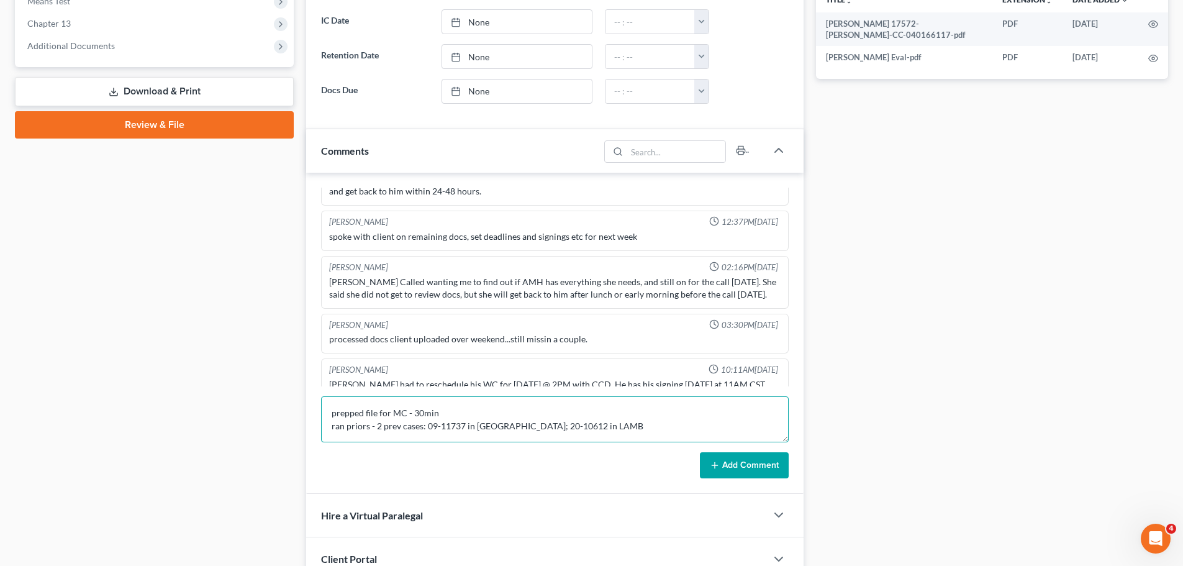
scroll to position [3, 0]
type textarea "prepped file for MC - 30min ran priors - 2 prev cases: 09-11737 in TN; 20-10612…"
click at [733, 461] on button "Add Comment" at bounding box center [744, 465] width 89 height 26
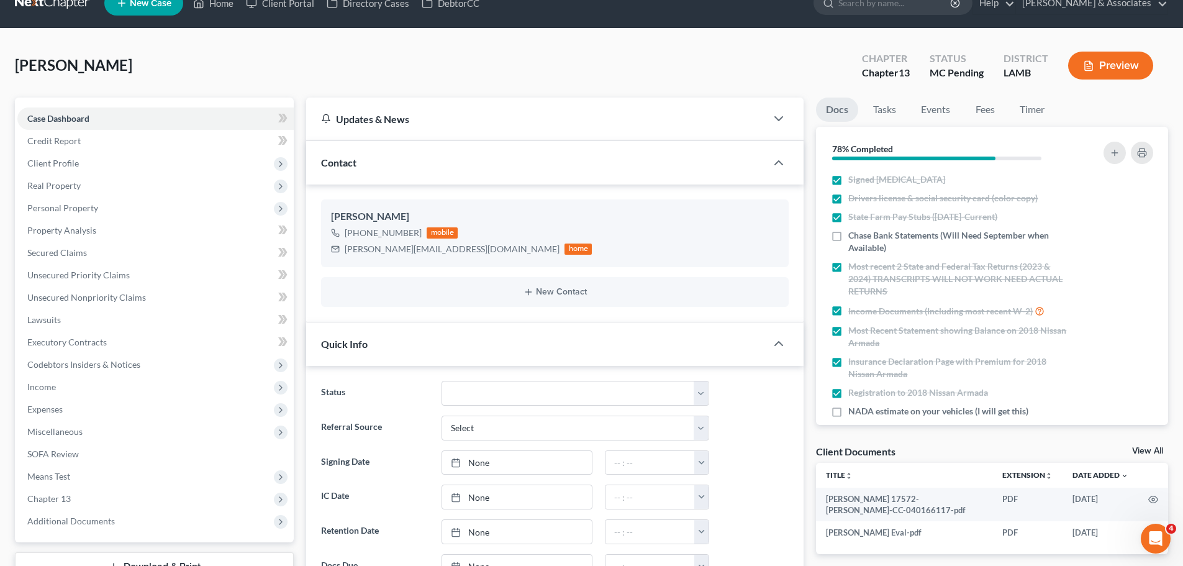
scroll to position [0, 0]
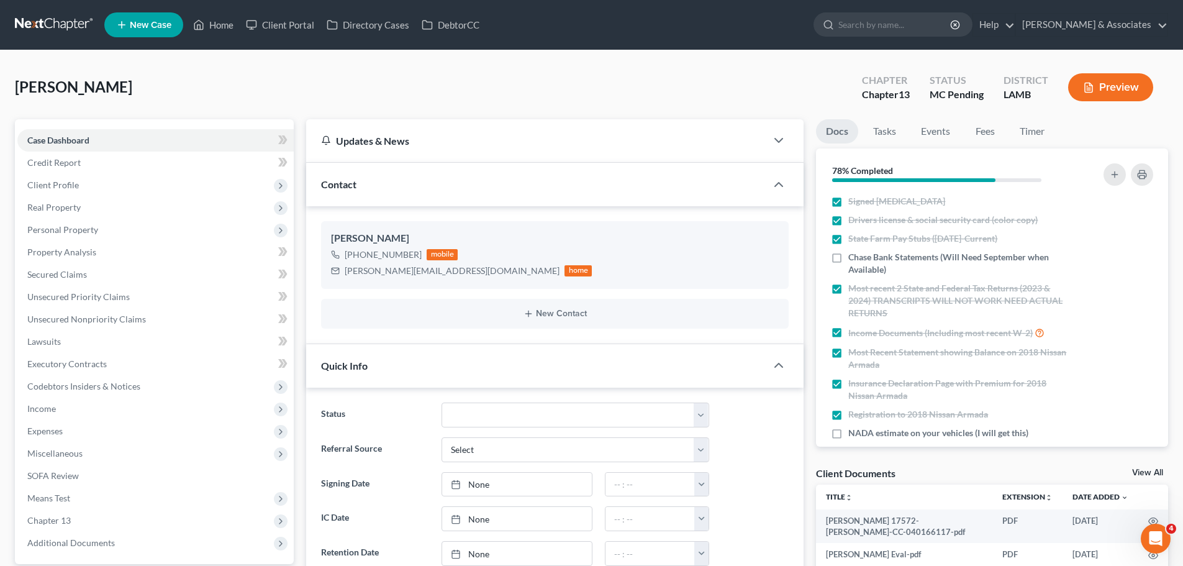
click at [66, 22] on link at bounding box center [54, 25] width 79 height 22
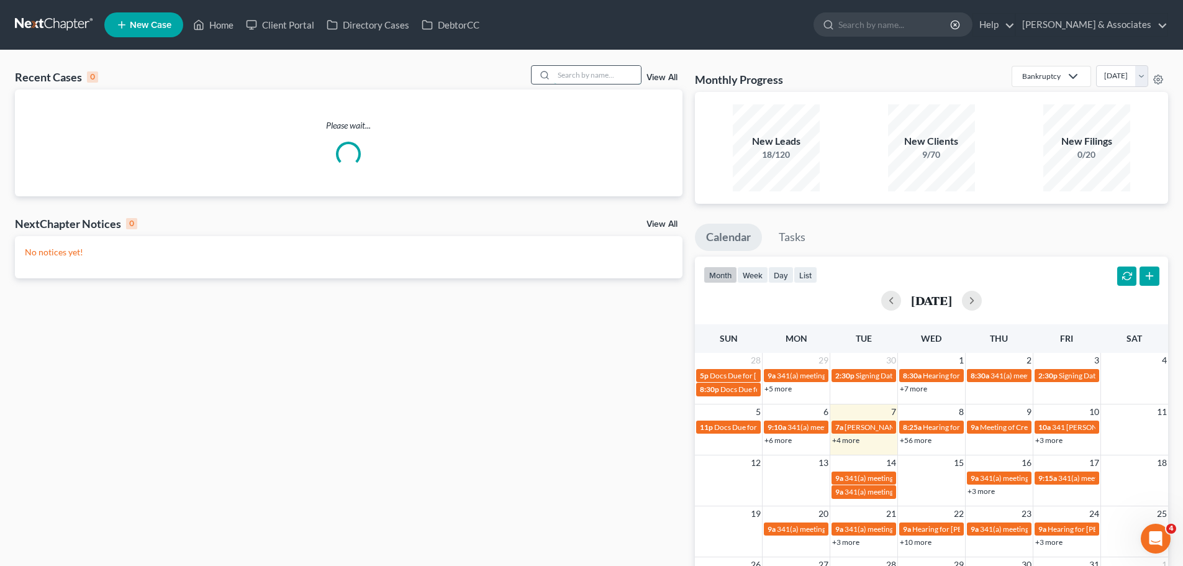
click at [604, 73] on input "search" at bounding box center [597, 75] width 87 height 18
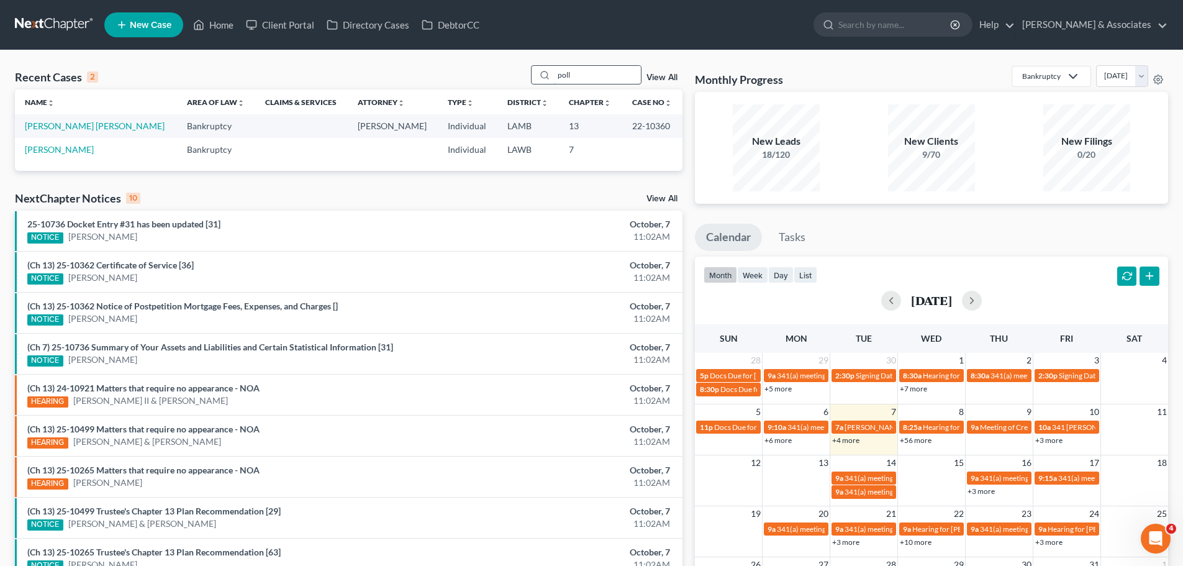
drag, startPoint x: 597, startPoint y: 76, endPoint x: 535, endPoint y: 73, distance: 61.5
click at [535, 73] on div "poll" at bounding box center [586, 74] width 111 height 19
type input "m"
type input "poll"
